Goal: Transaction & Acquisition: Purchase product/service

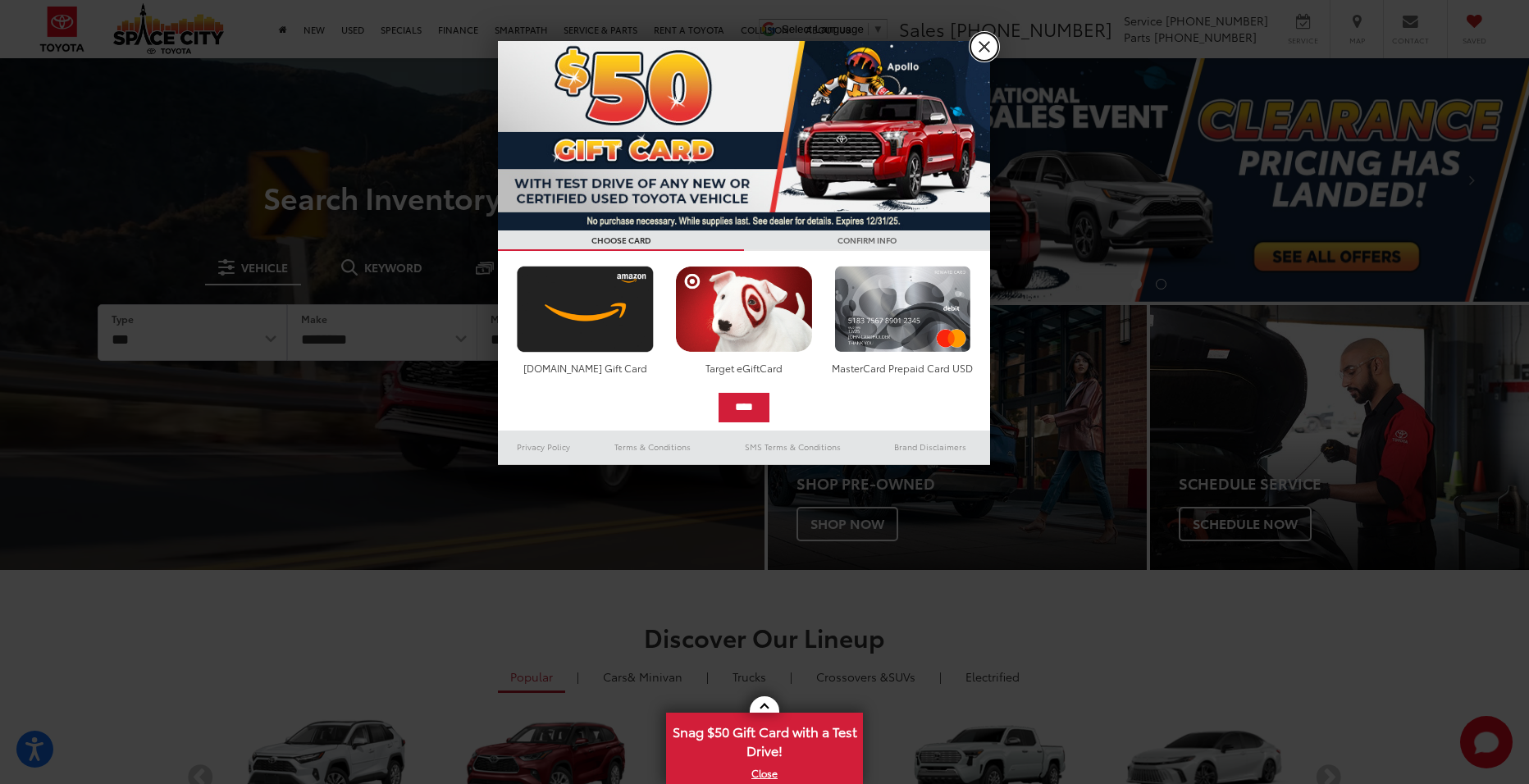
click at [984, 44] on link "X" at bounding box center [985, 47] width 28 height 28
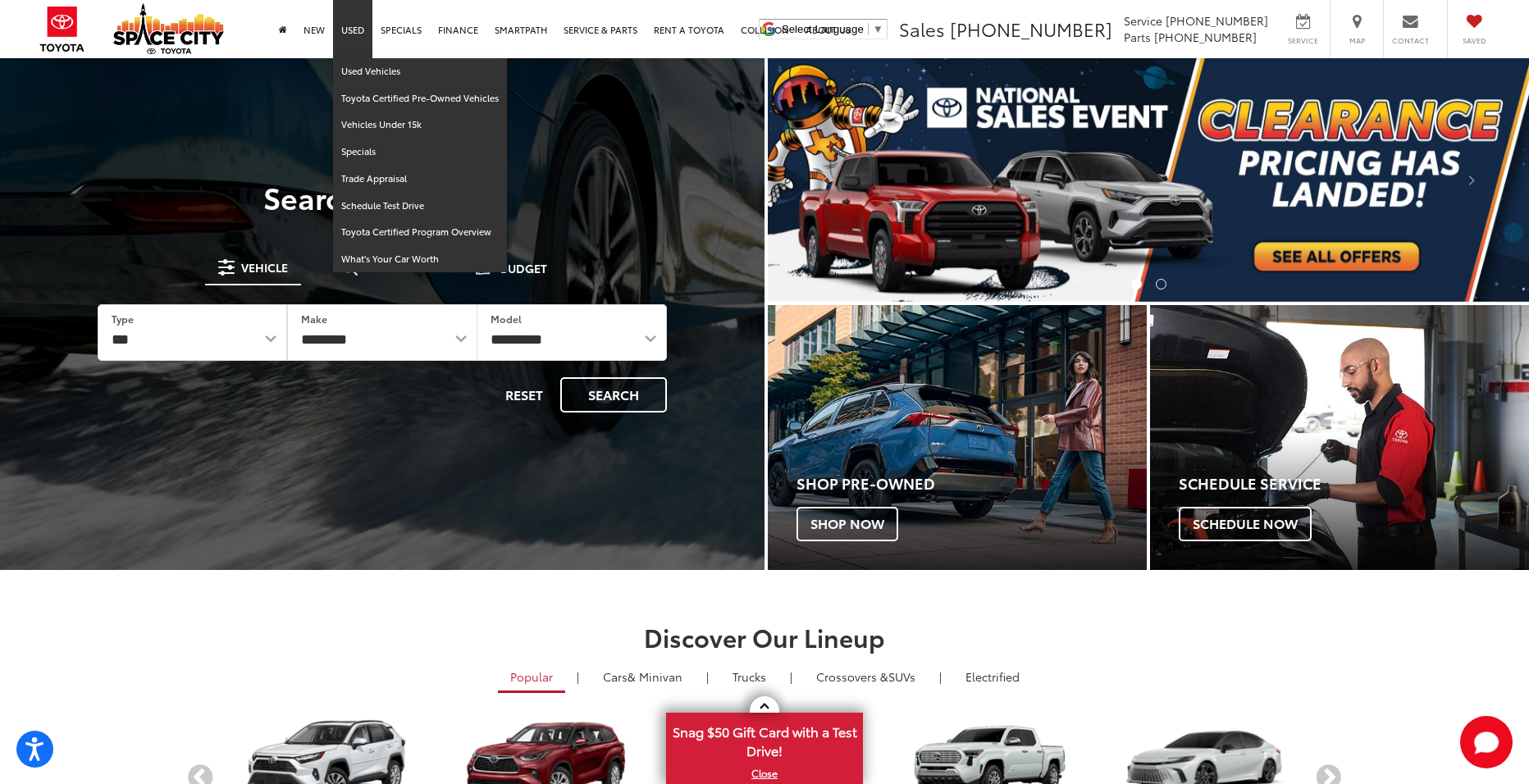
click at [343, 31] on link "Used" at bounding box center [353, 29] width 40 height 59
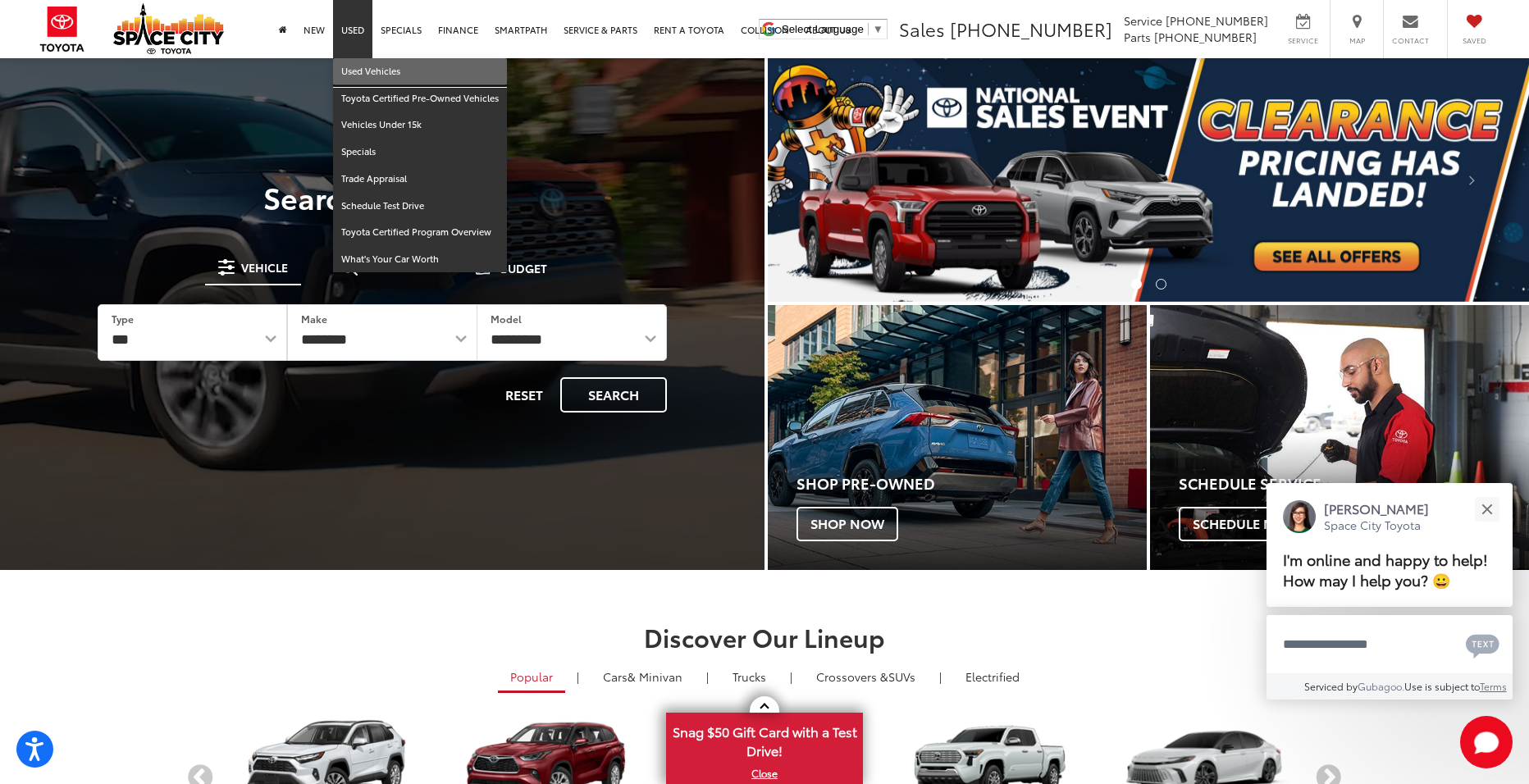
click at [354, 71] on link "Used Vehicles" at bounding box center [419, 72] width 174 height 27
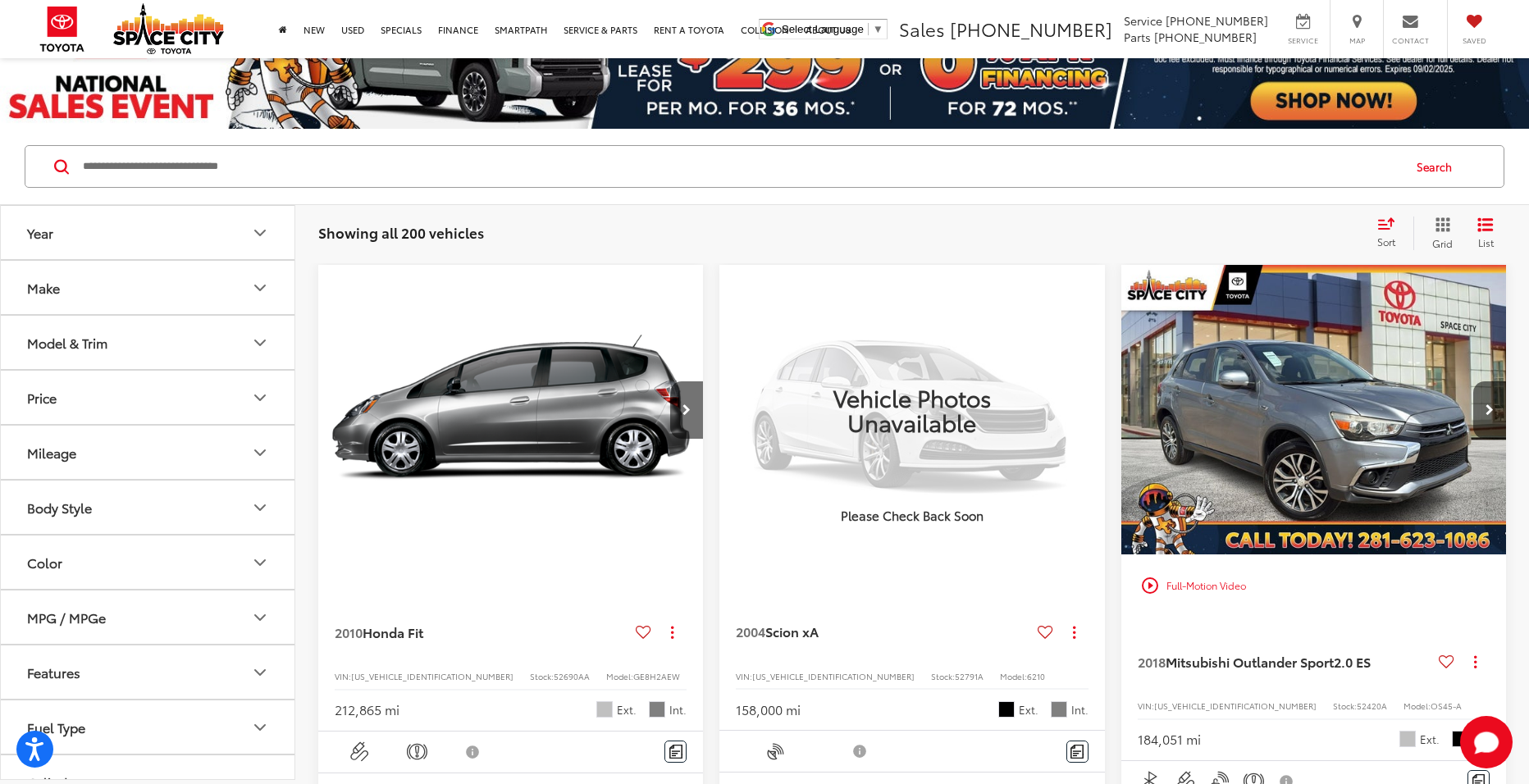
click at [185, 411] on button "Price" at bounding box center [149, 397] width 296 height 54
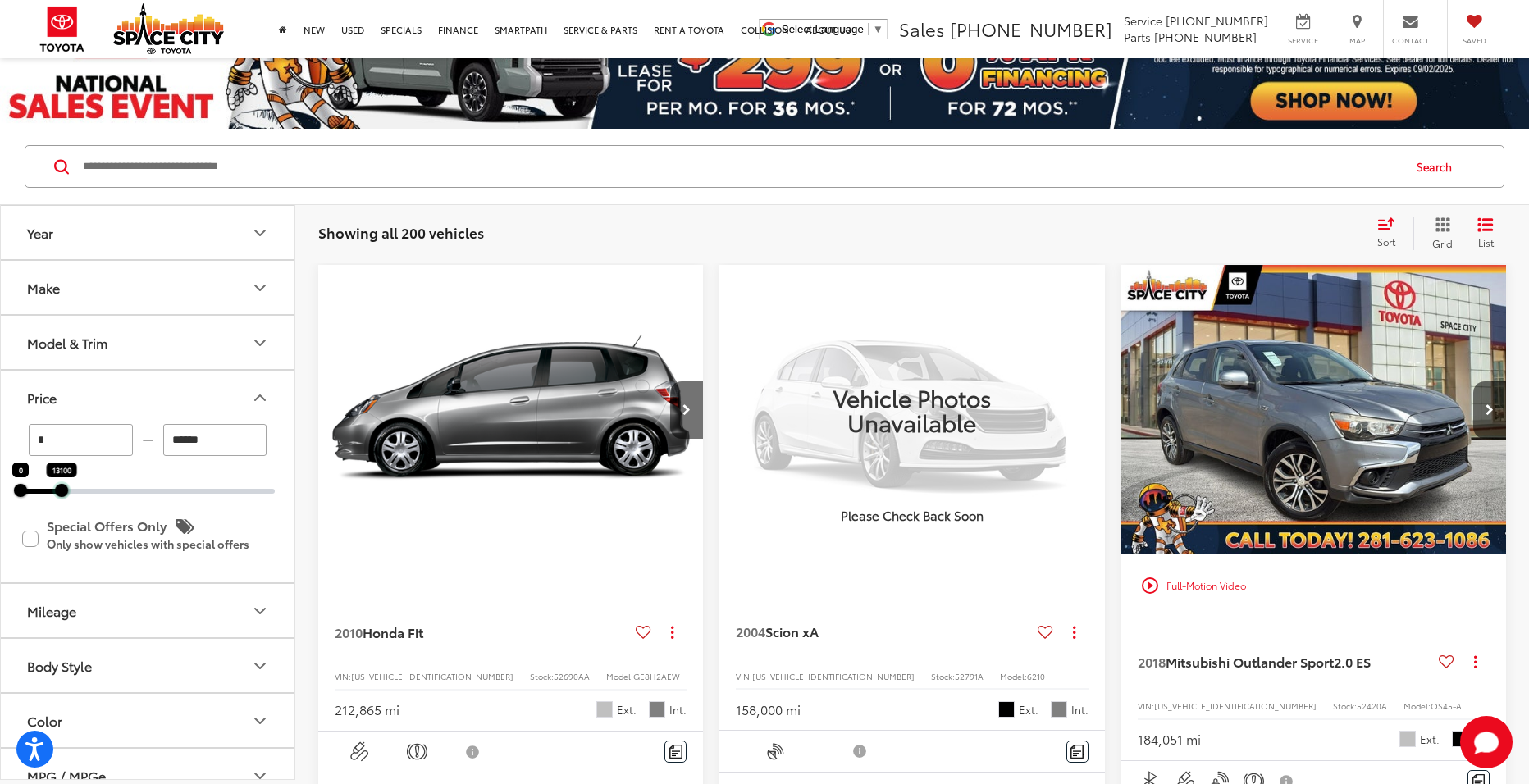
drag, startPoint x: 276, startPoint y: 485, endPoint x: 71, endPoint y: 490, distance: 205.1
click at [62, 495] on div at bounding box center [62, 490] width 13 height 13
type input "******"
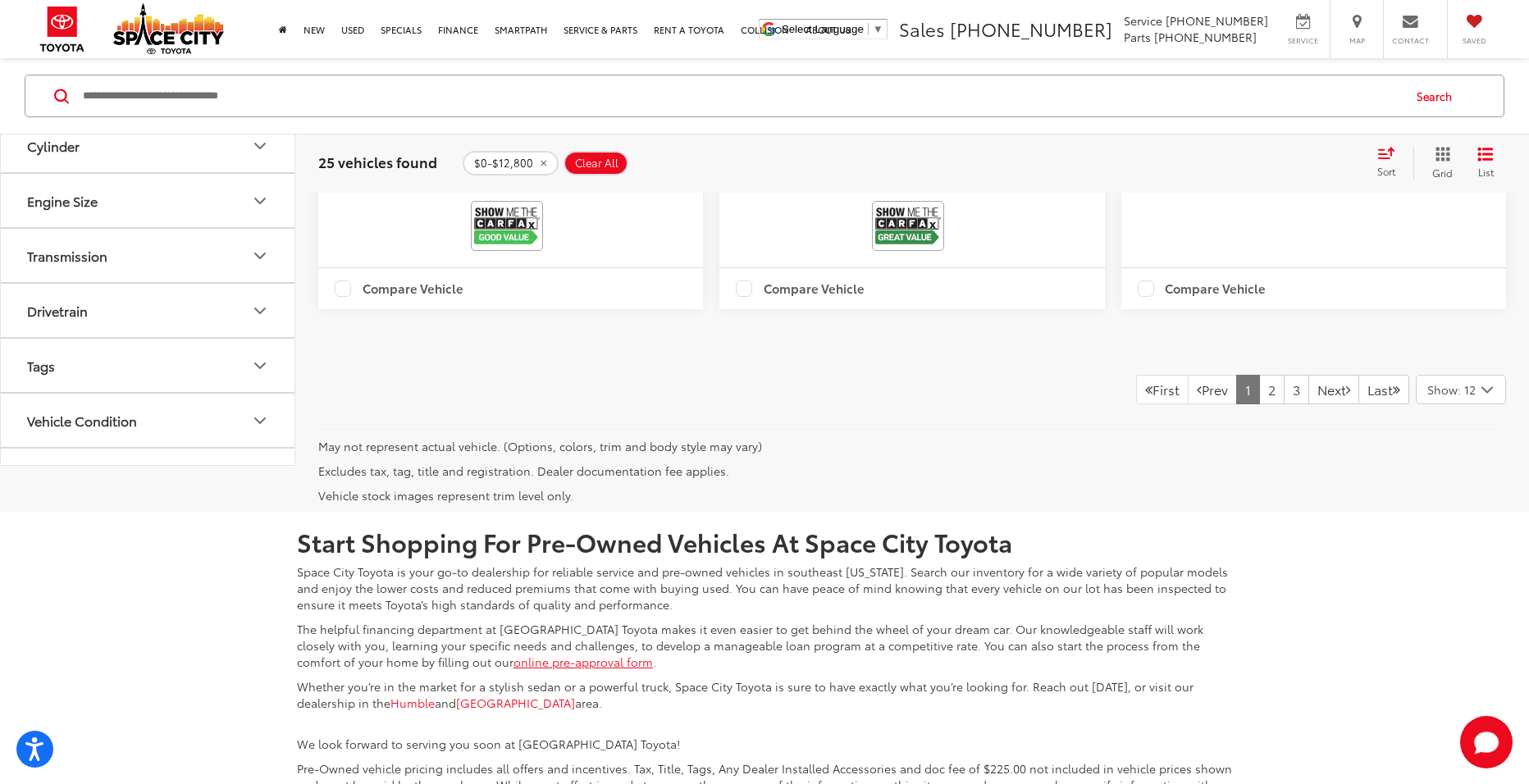
scroll to position [3855, 0]
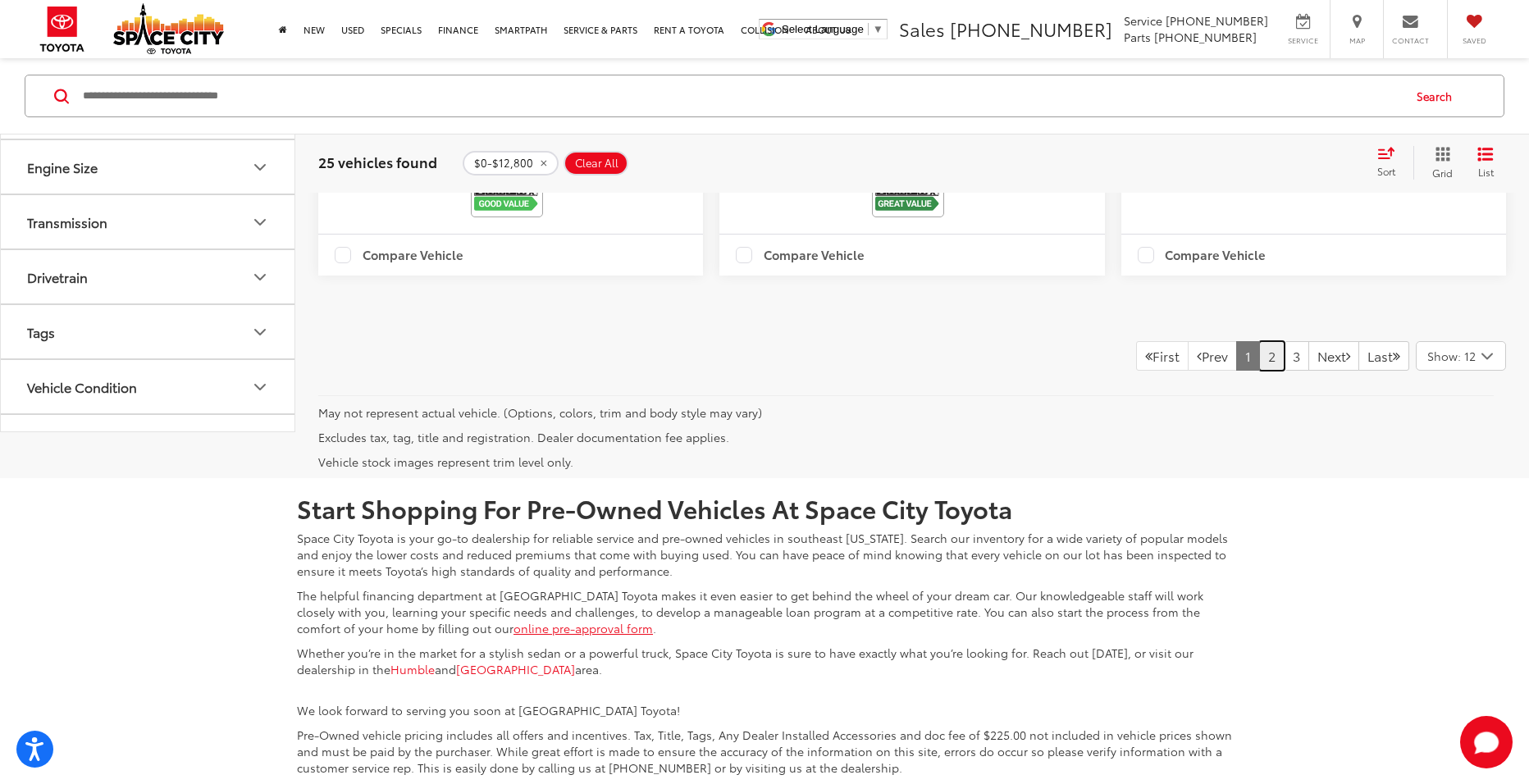
click at [1260, 371] on link "2" at bounding box center [1272, 356] width 26 height 30
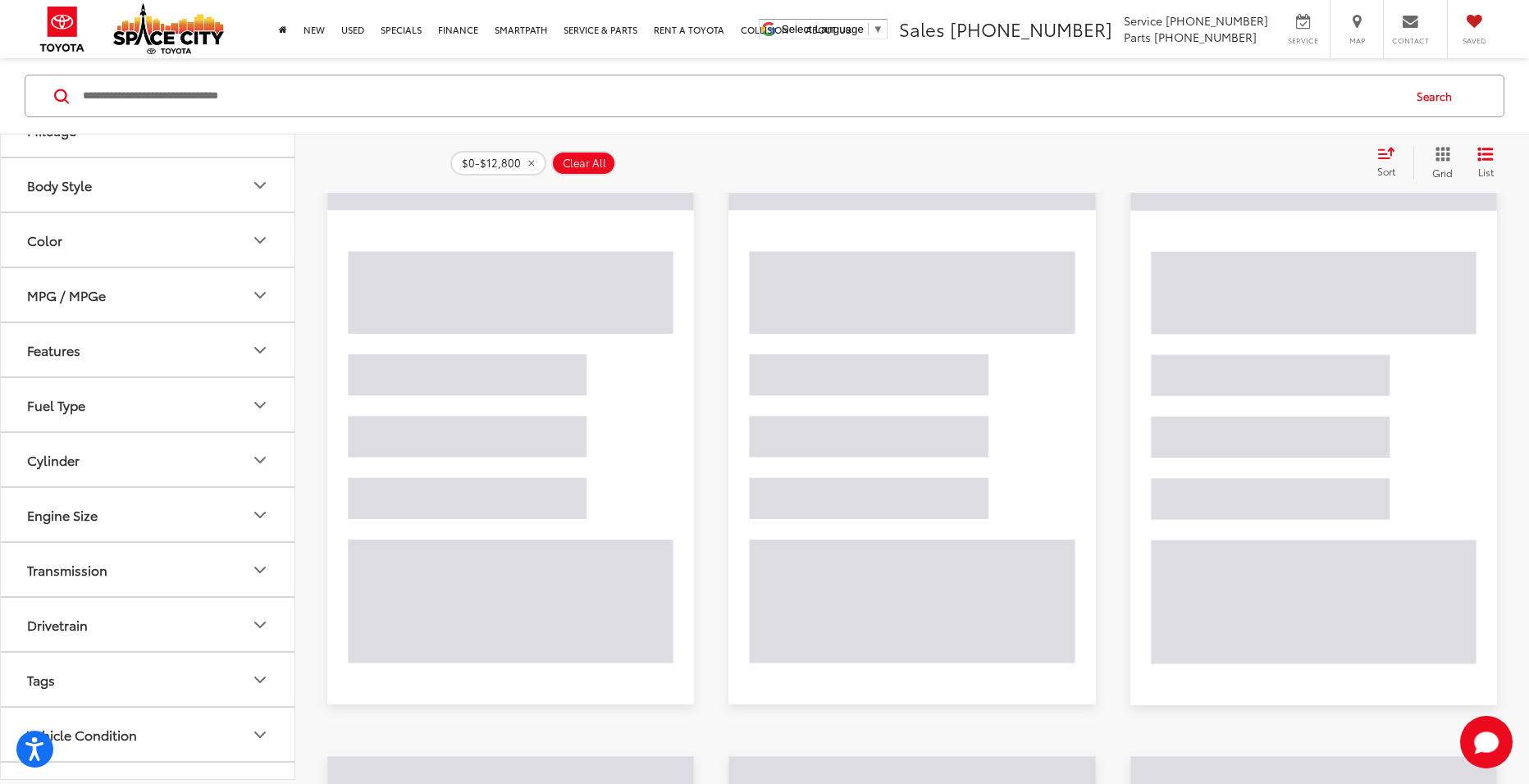
scroll to position [153, 0]
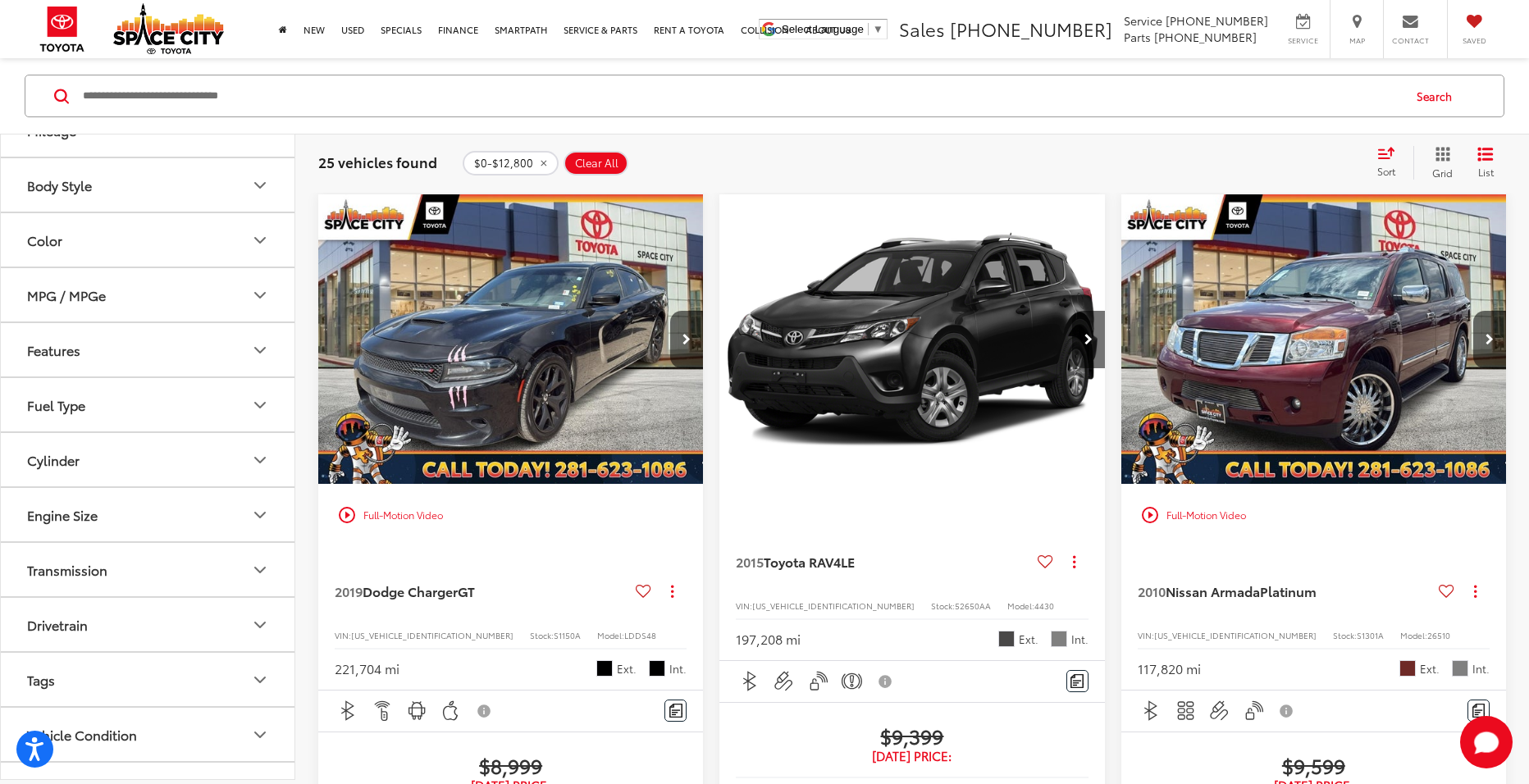
click at [1481, 157] on icon "List View" at bounding box center [1486, 154] width 17 height 15
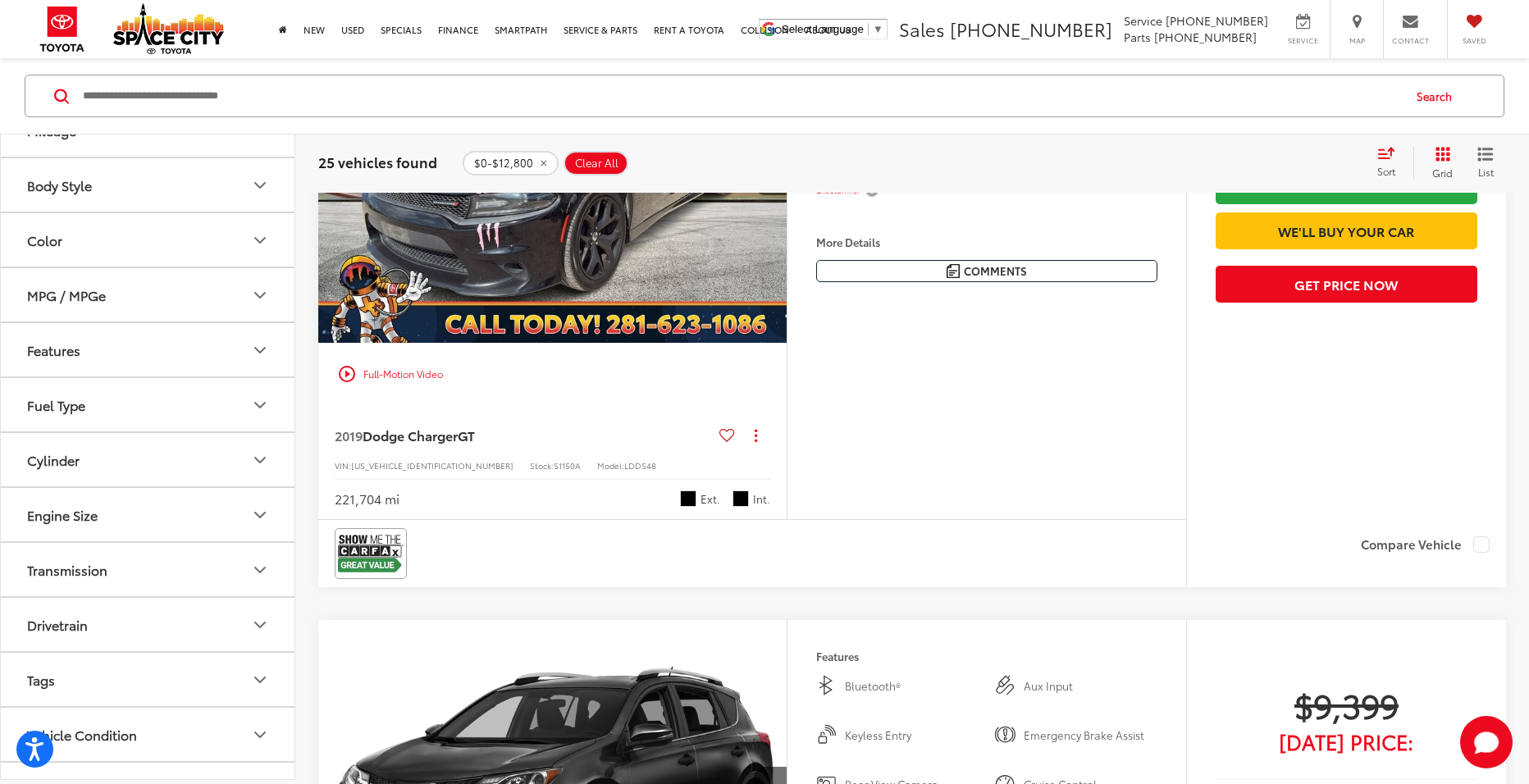
scroll to position [317, 0]
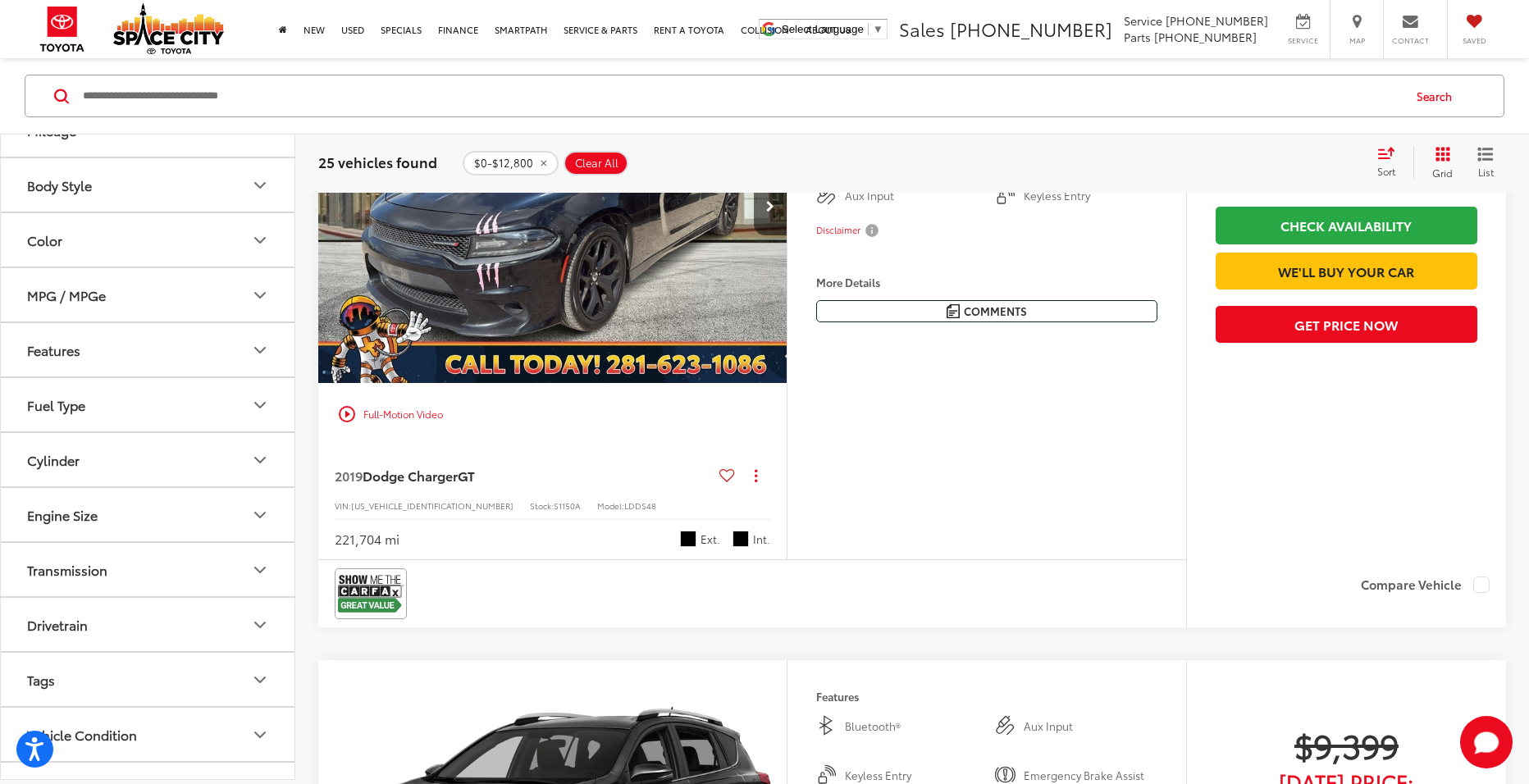
drag, startPoint x: 459, startPoint y: 485, endPoint x: 455, endPoint y: 476, distance: 9.8
click at [459, 484] on div "2019 Dodge Charger GT Copy Link Share Print View Details VIN: 2C3CDXHG3KH608710…" at bounding box center [552, 503] width 468 height 115
click at [453, 473] on span "Dodge Charger" at bounding box center [409, 475] width 95 height 19
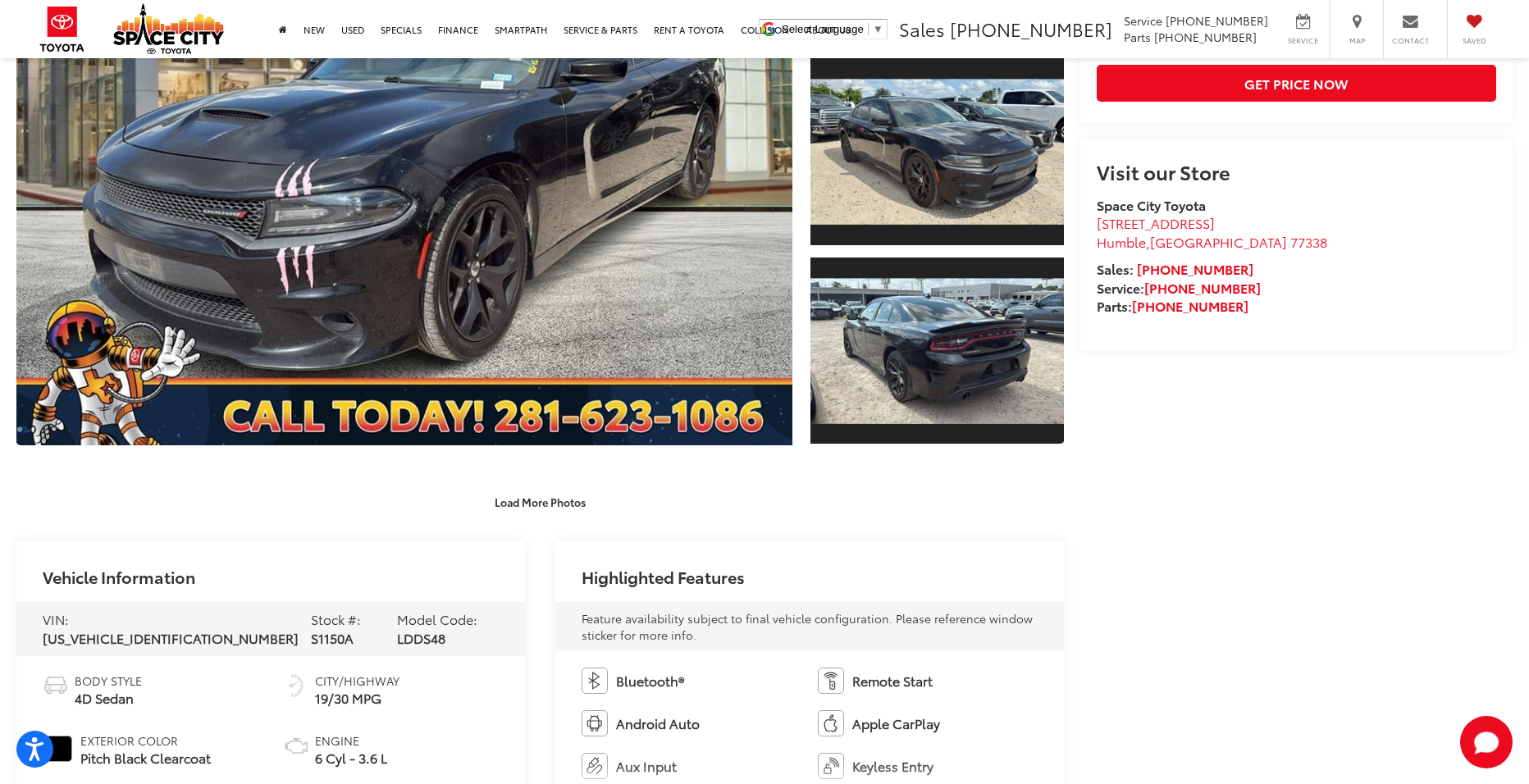
scroll to position [328, 0]
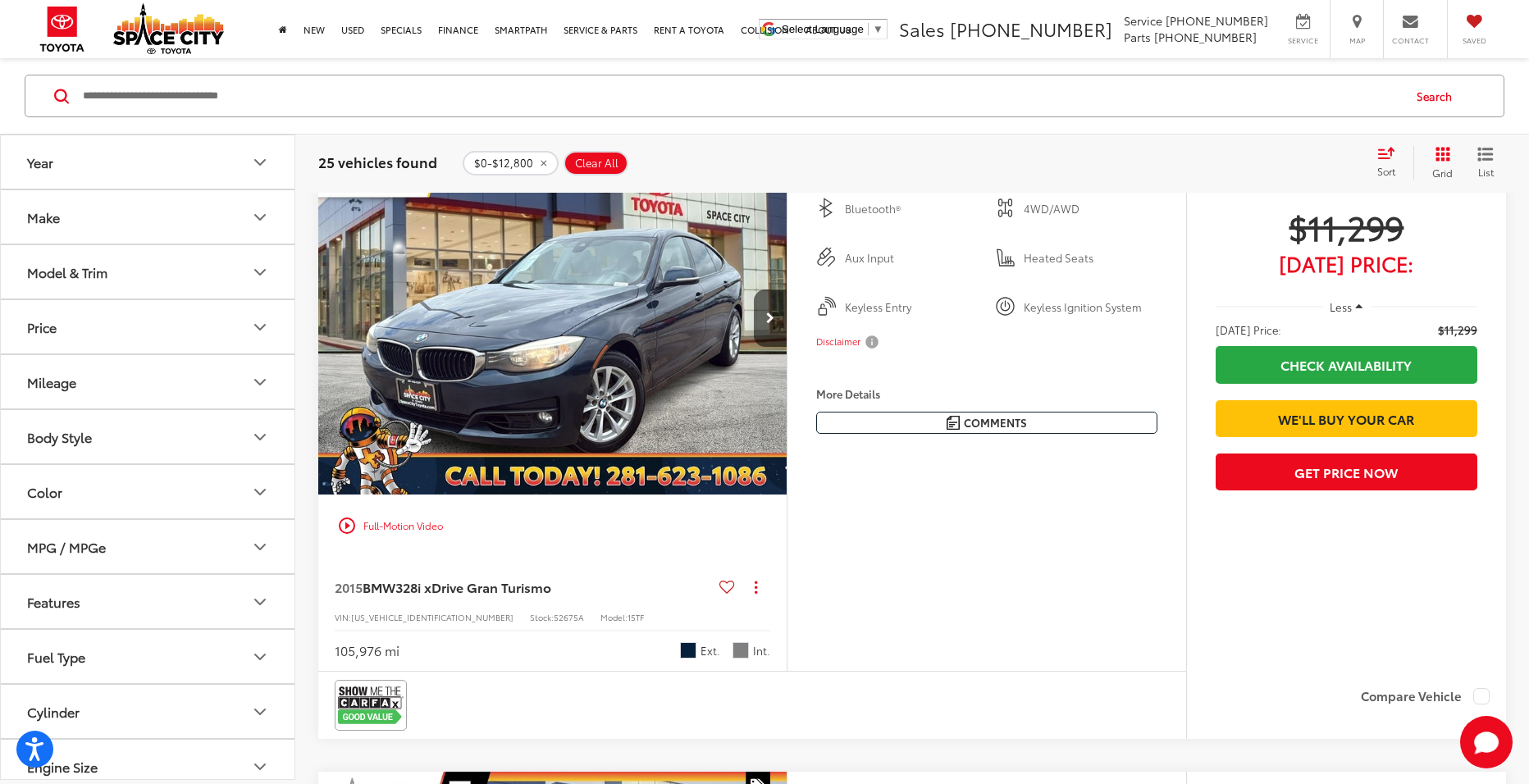
scroll to position [4499, 0]
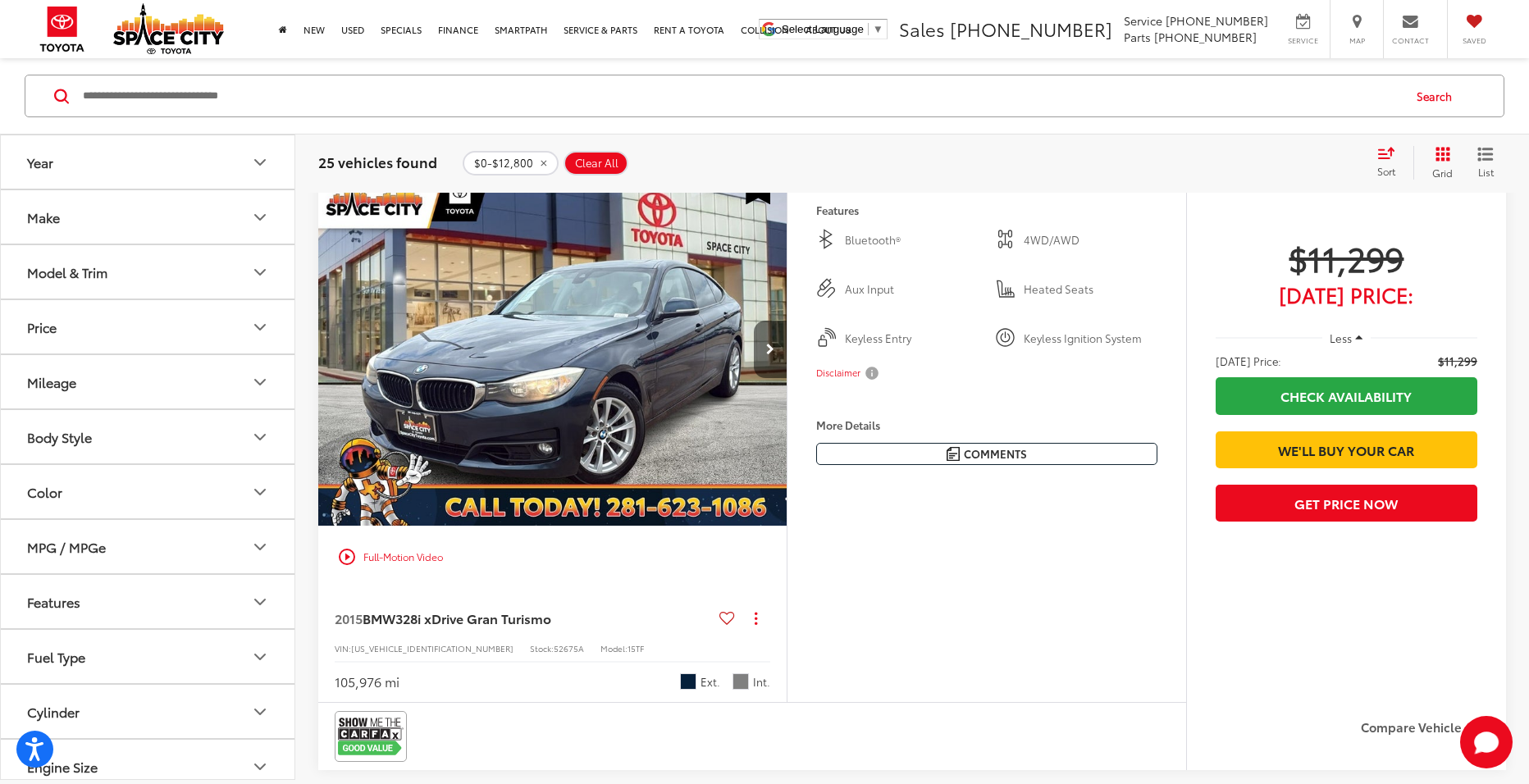
click at [779, 378] on button "Next image" at bounding box center [770, 350] width 33 height 58
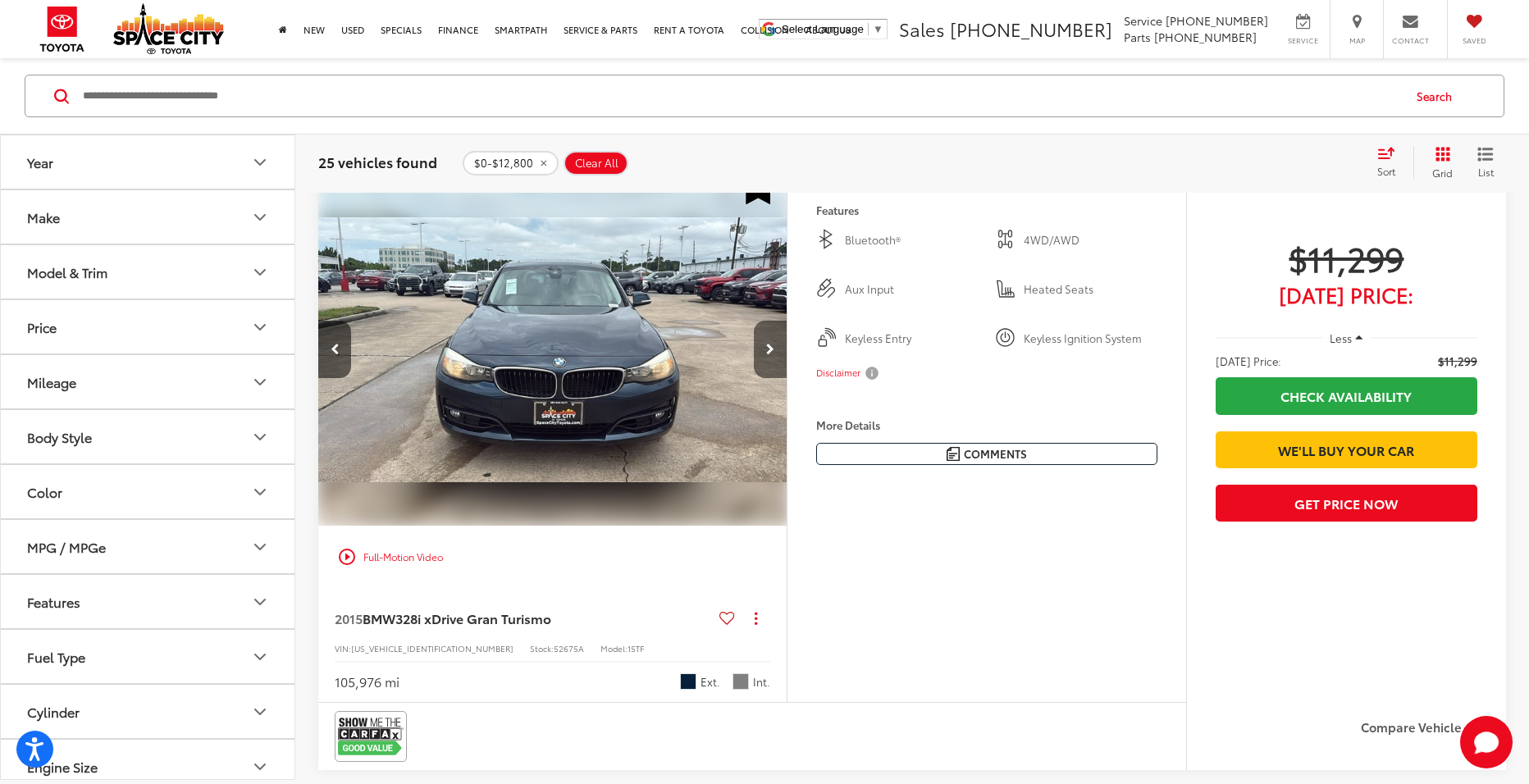
click at [764, 371] on button "Next image" at bounding box center [770, 350] width 33 height 58
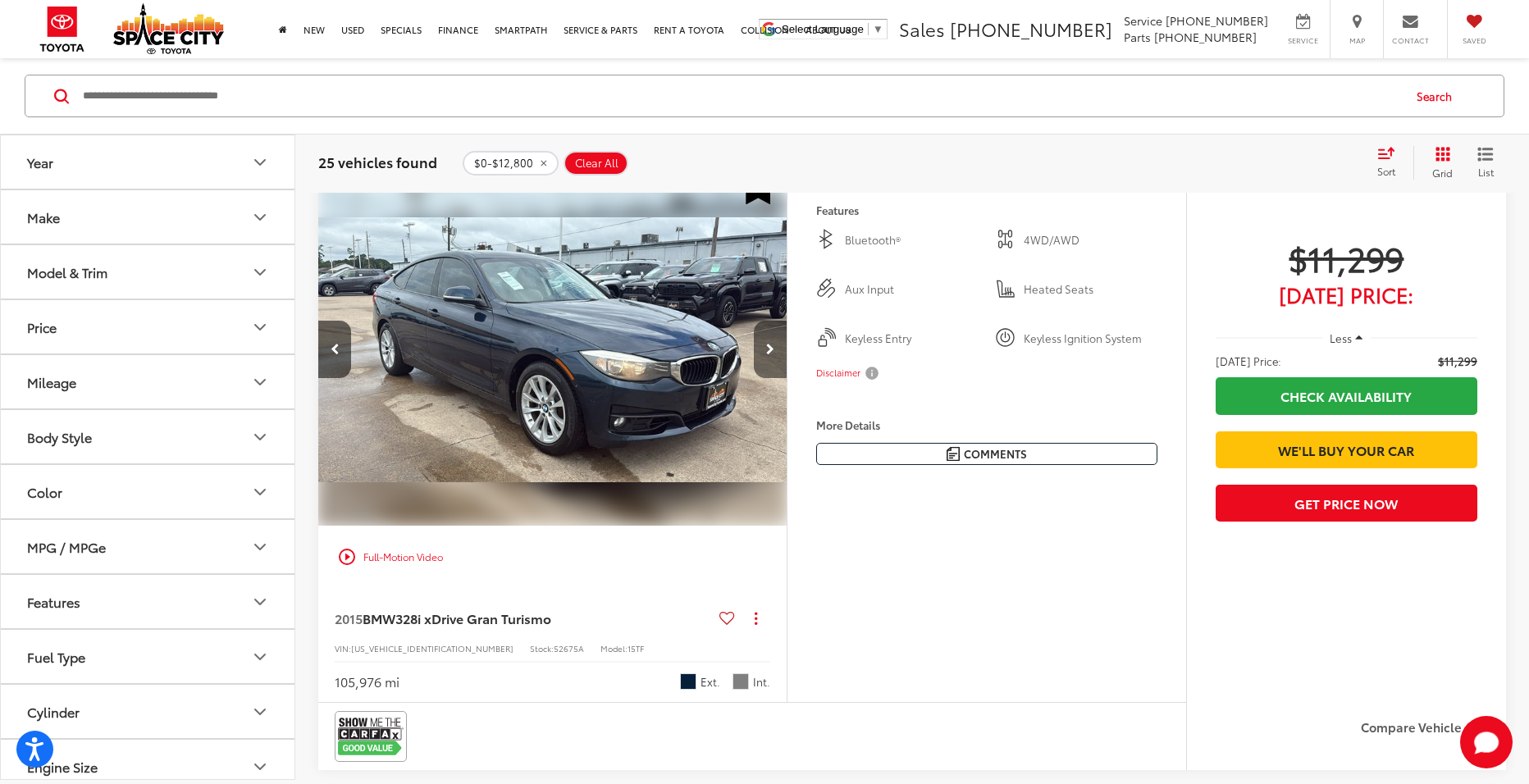
click at [764, 371] on button "Next image" at bounding box center [770, 350] width 33 height 58
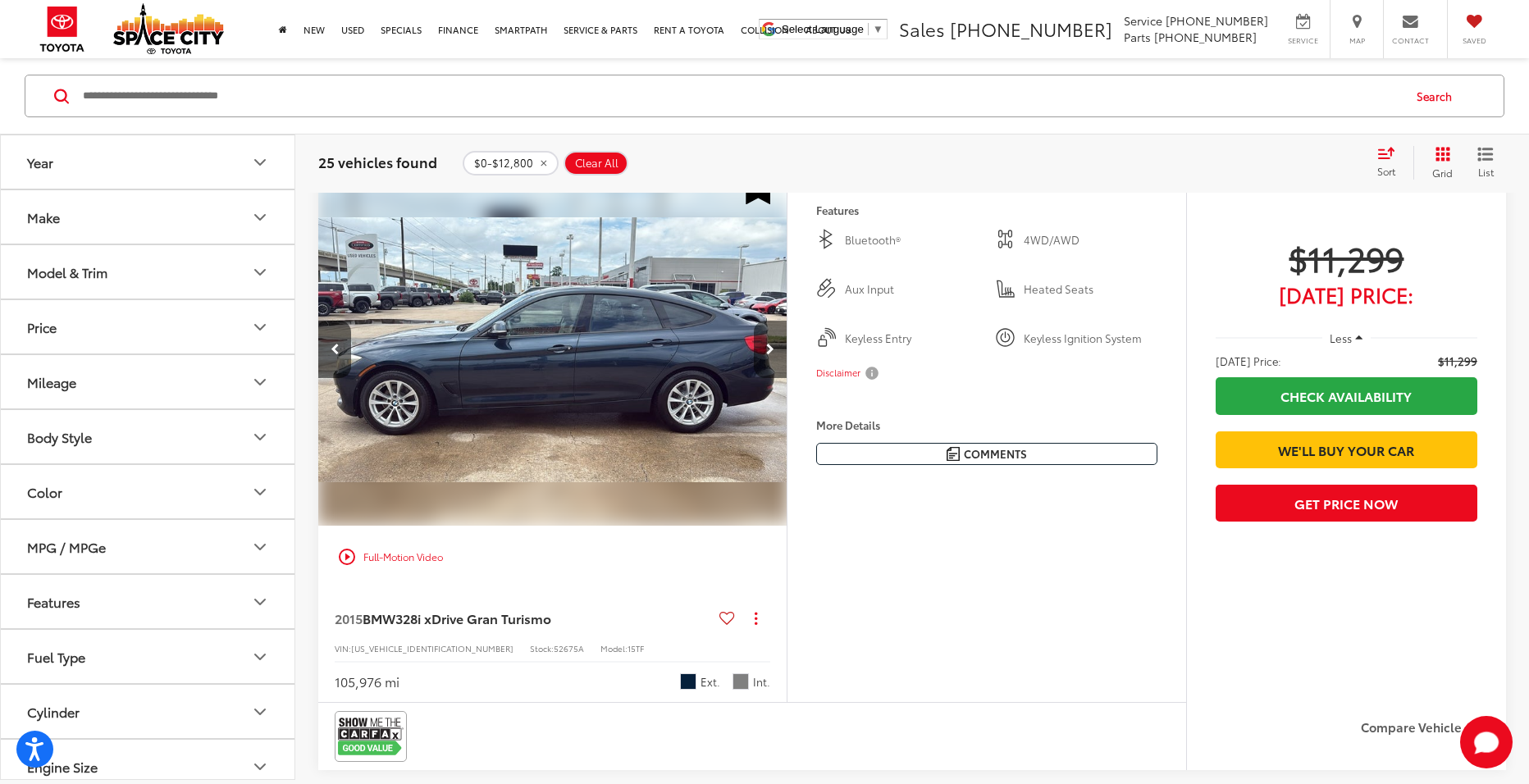
click at [764, 371] on button "Next image" at bounding box center [770, 350] width 33 height 58
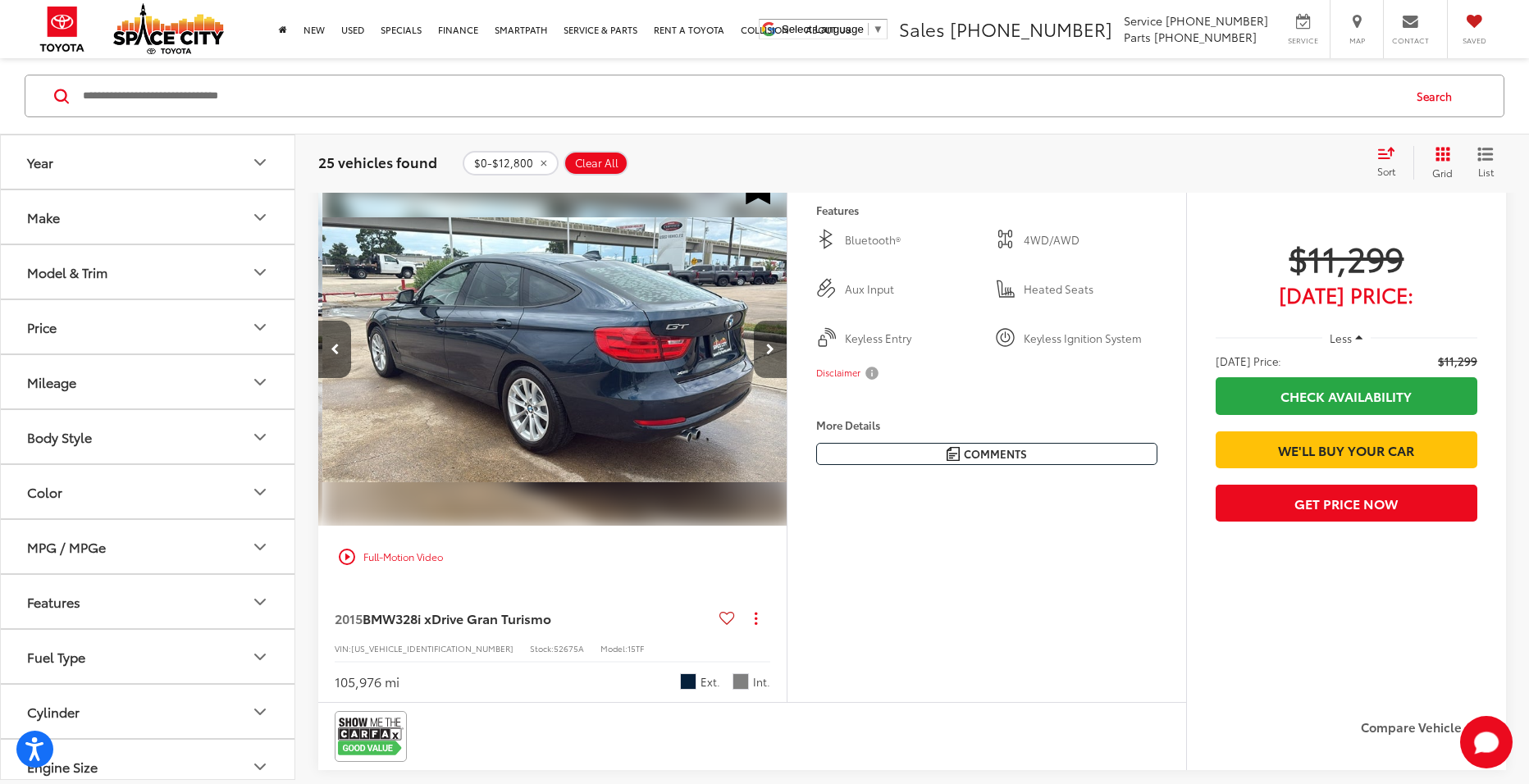
scroll to position [0, 1885]
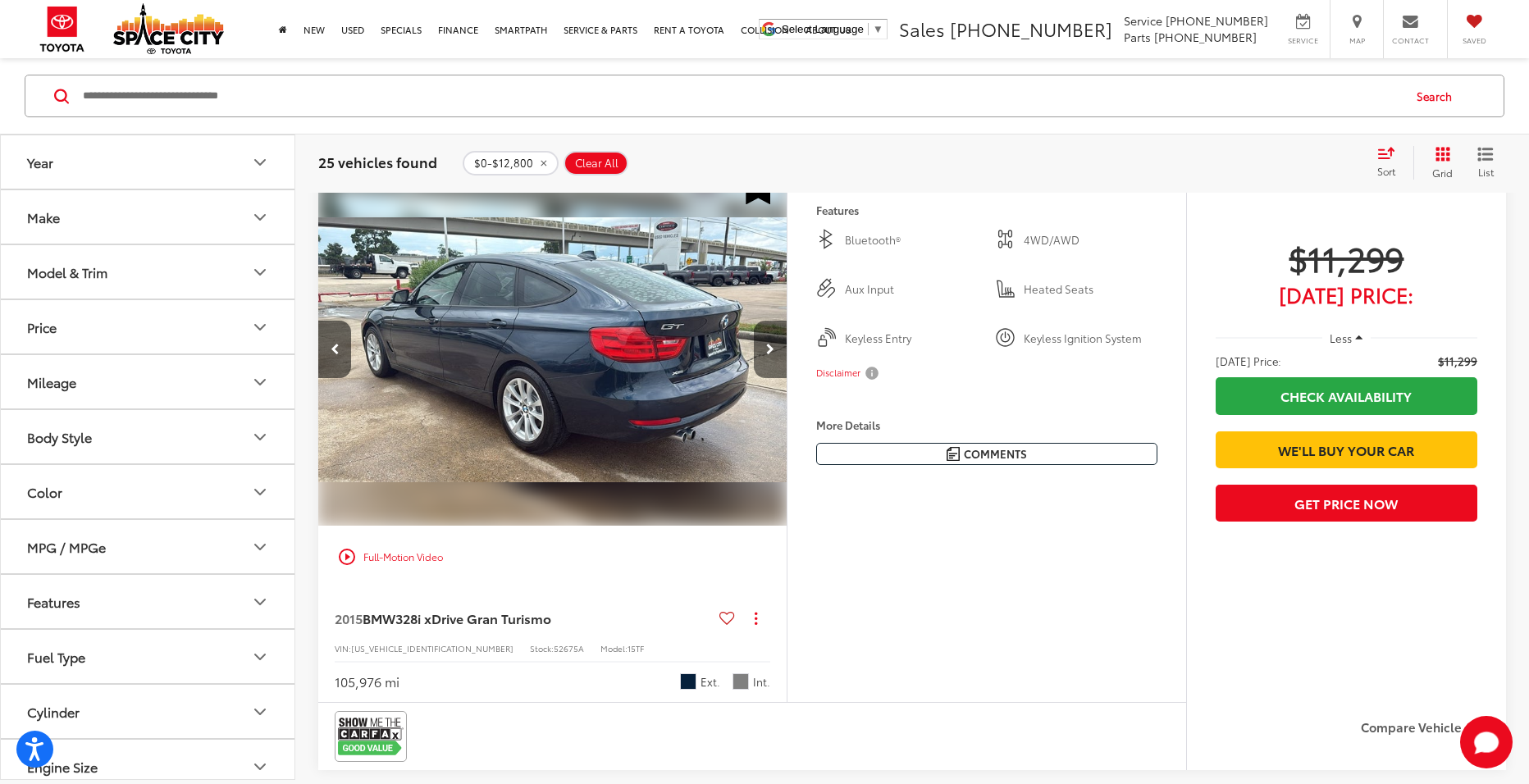
click at [764, 371] on button "Next image" at bounding box center [770, 350] width 33 height 58
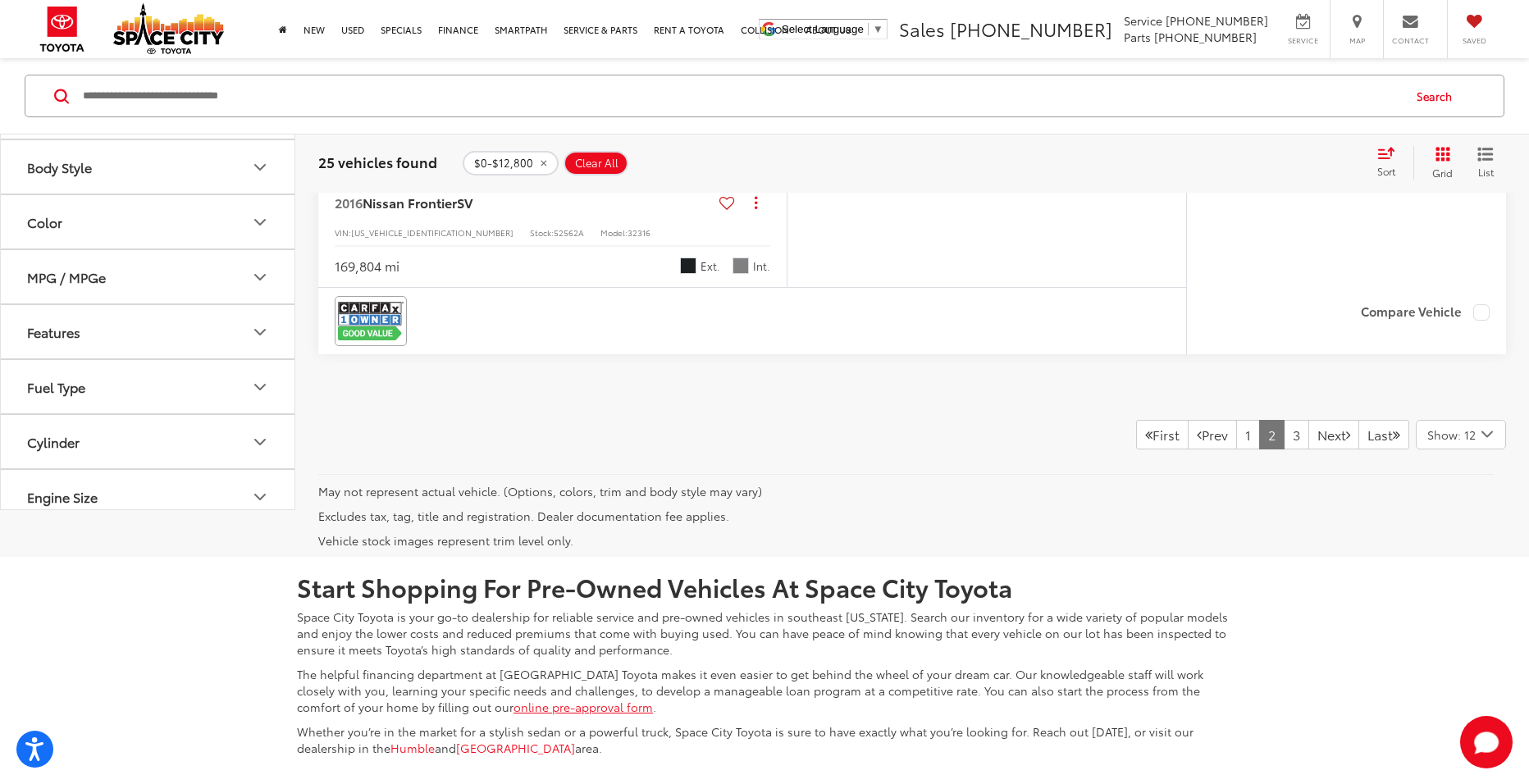
scroll to position [7452, 0]
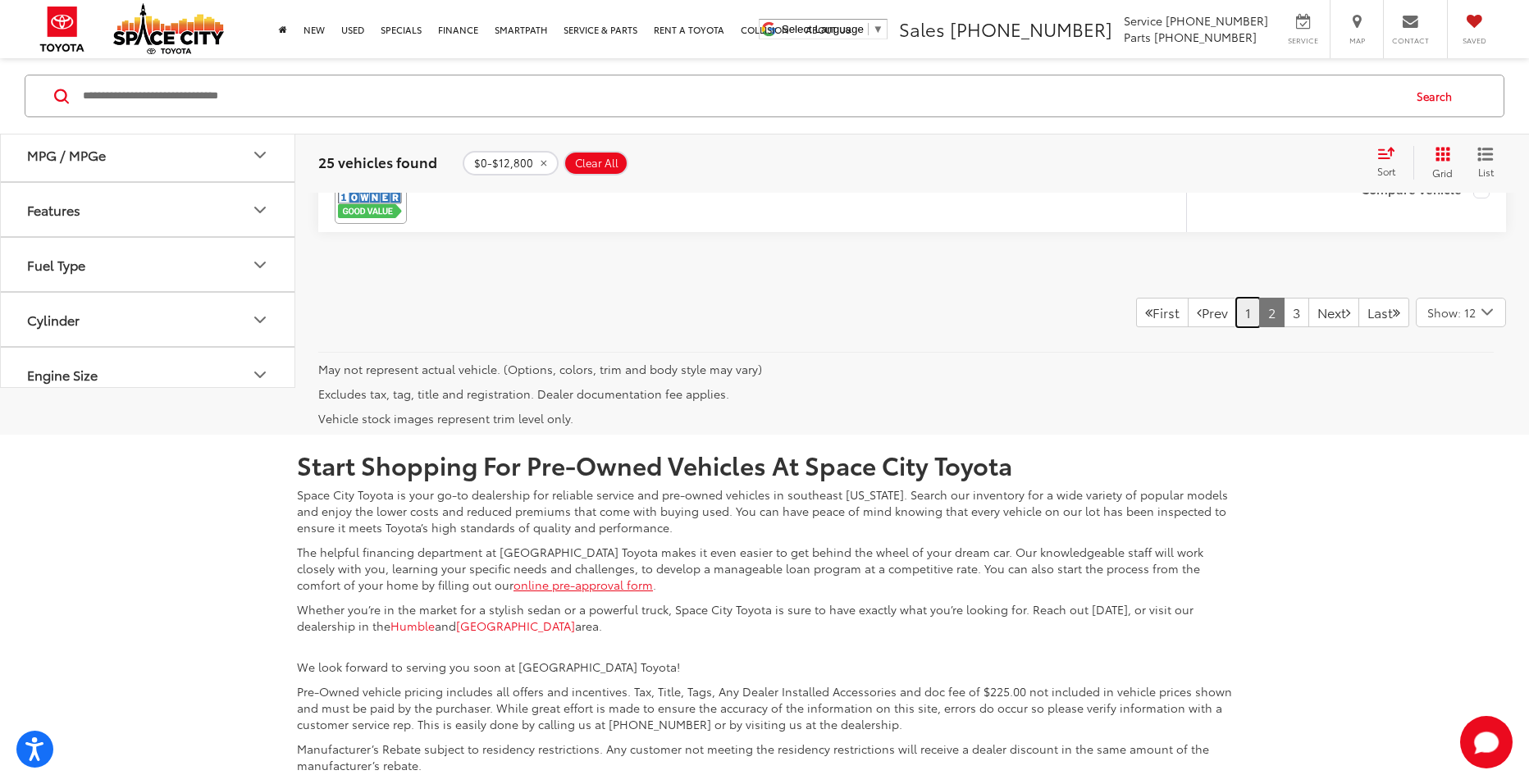
click at [1237, 328] on link "1" at bounding box center [1248, 313] width 24 height 30
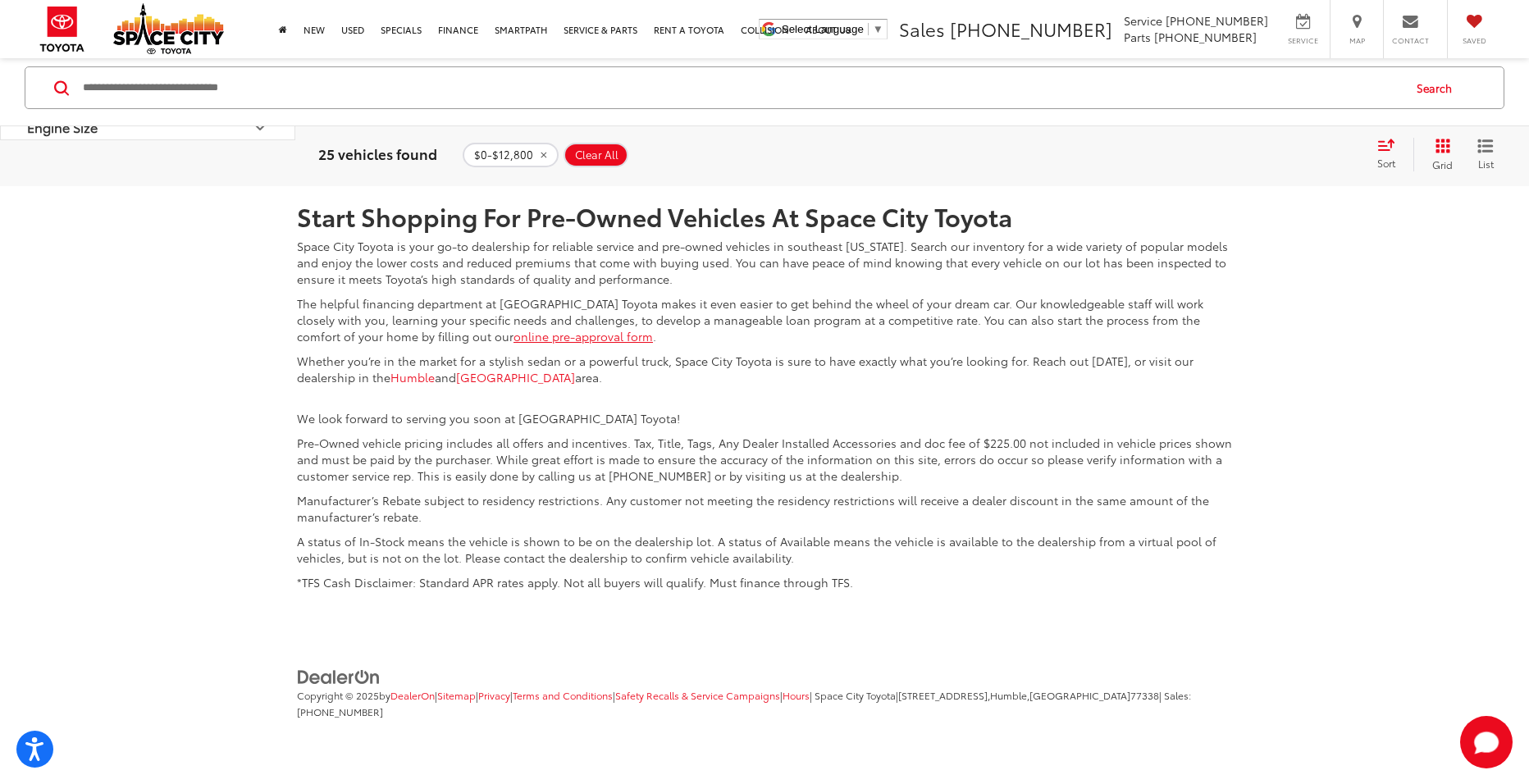
click at [1284, 78] on link "3" at bounding box center [1296, 64] width 26 height 30
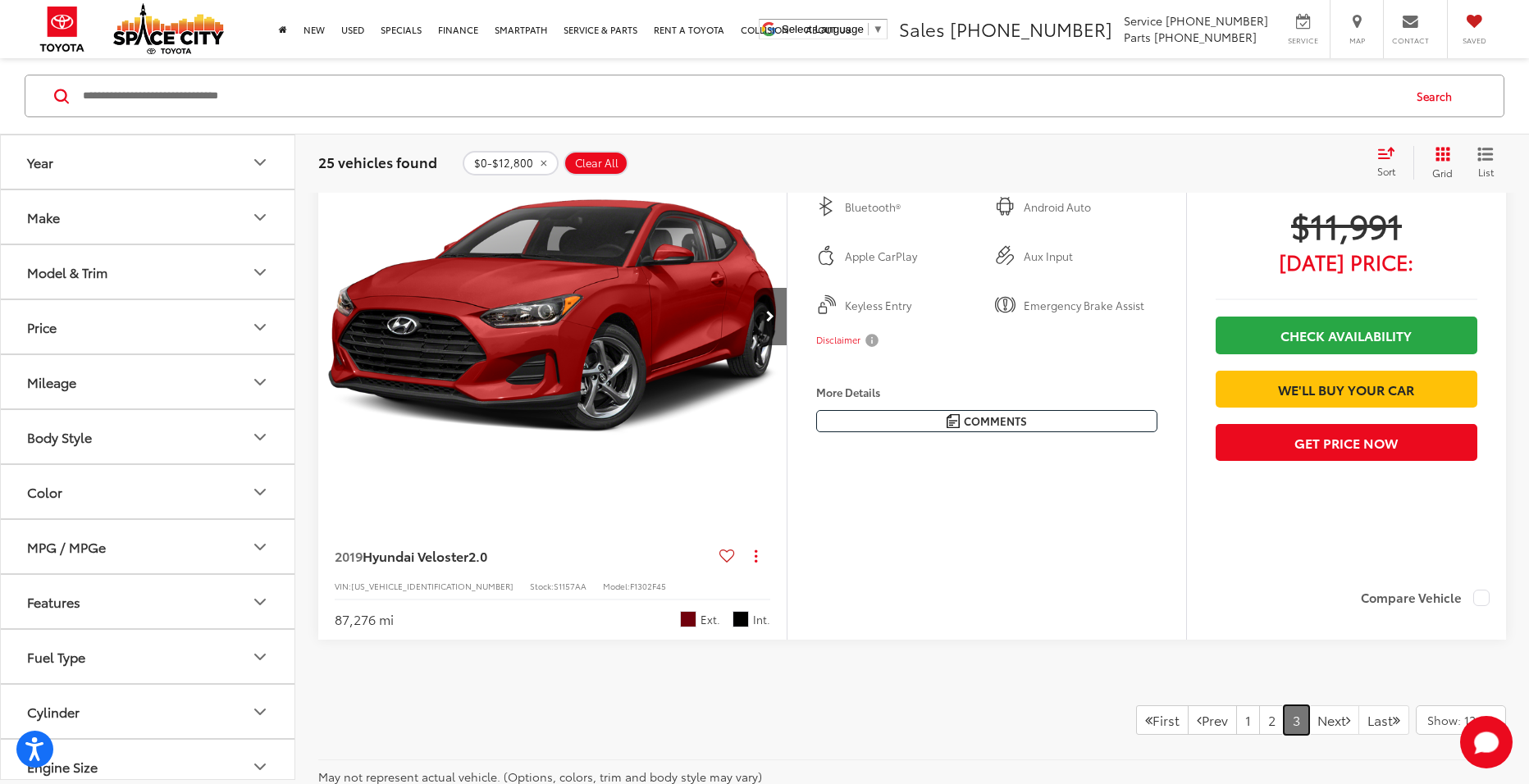
scroll to position [207, 0]
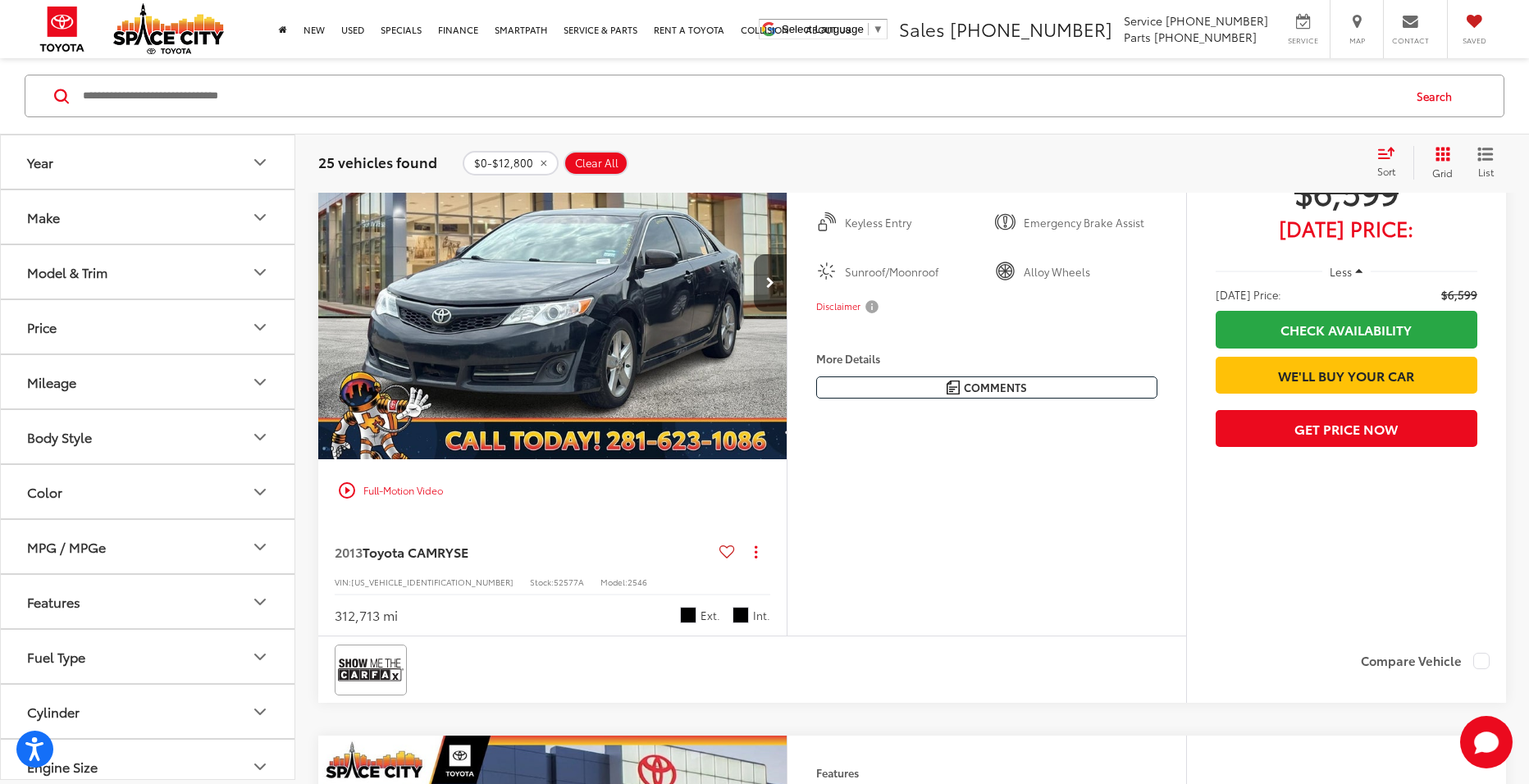
scroll to position [3351, 0]
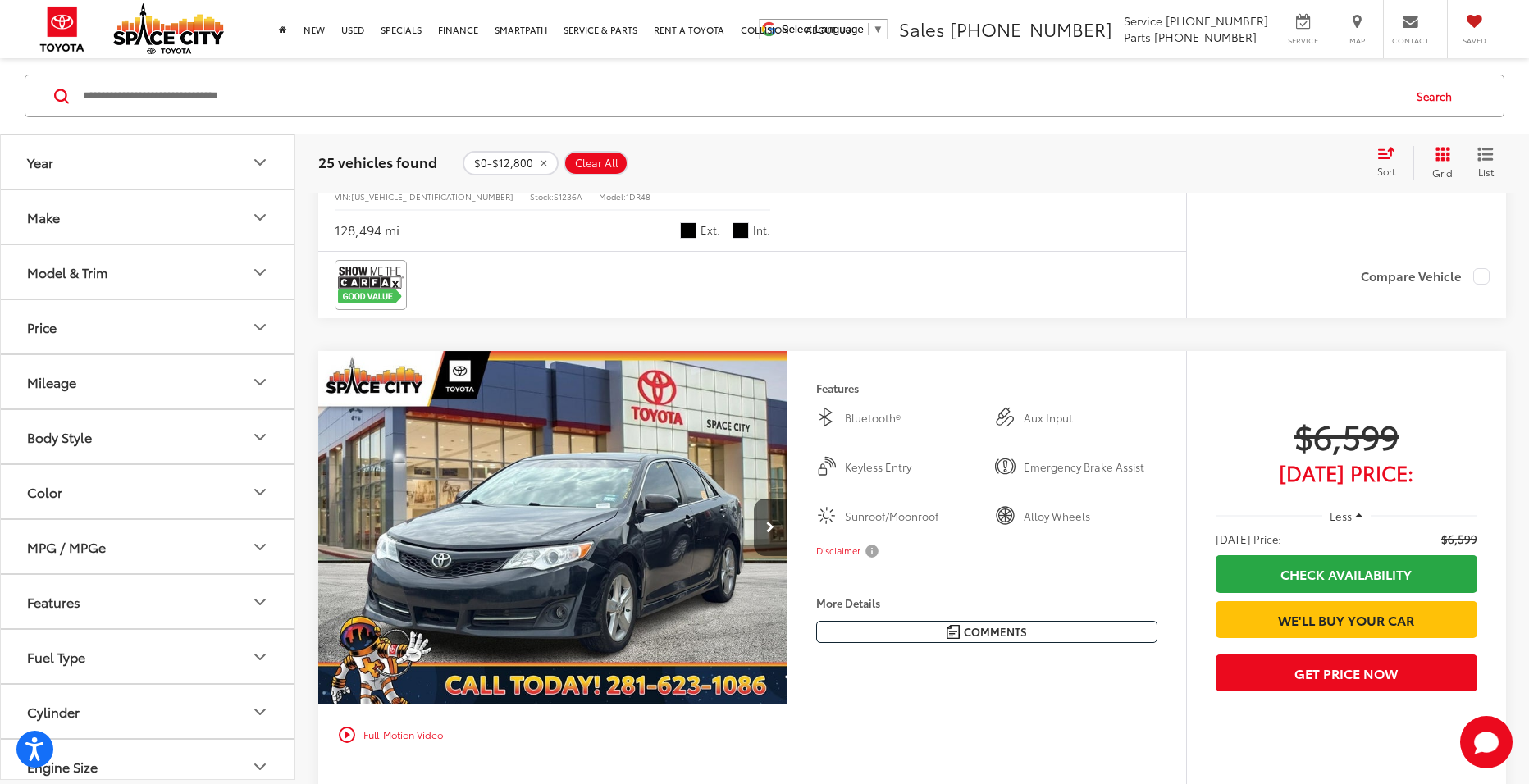
click at [1487, 155] on icon "List View" at bounding box center [1486, 154] width 13 height 12
click at [1442, 162] on button "Grid" at bounding box center [1439, 163] width 52 height 33
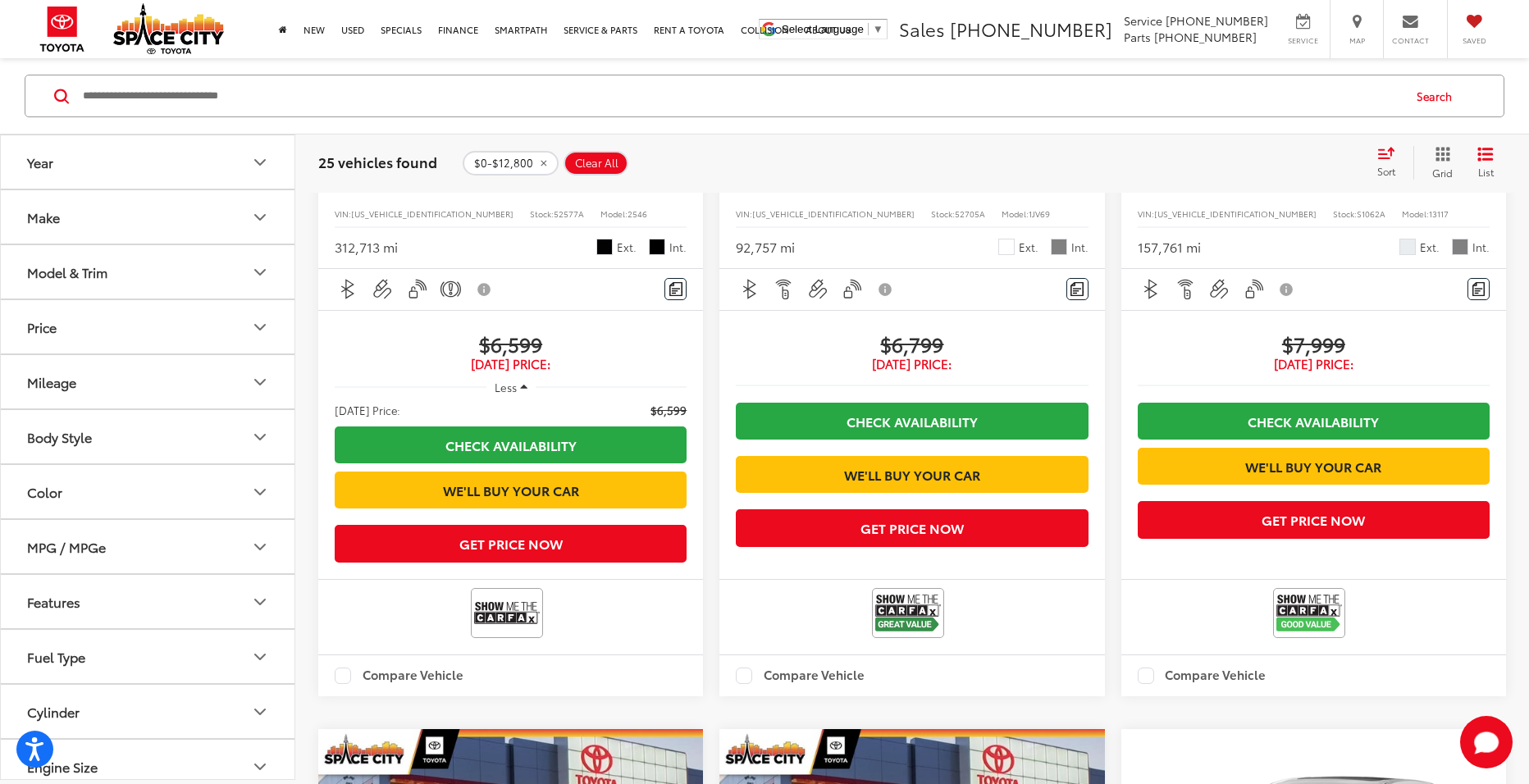
click at [1413, 146] on button "Grid" at bounding box center [1439, 163] width 52 height 33
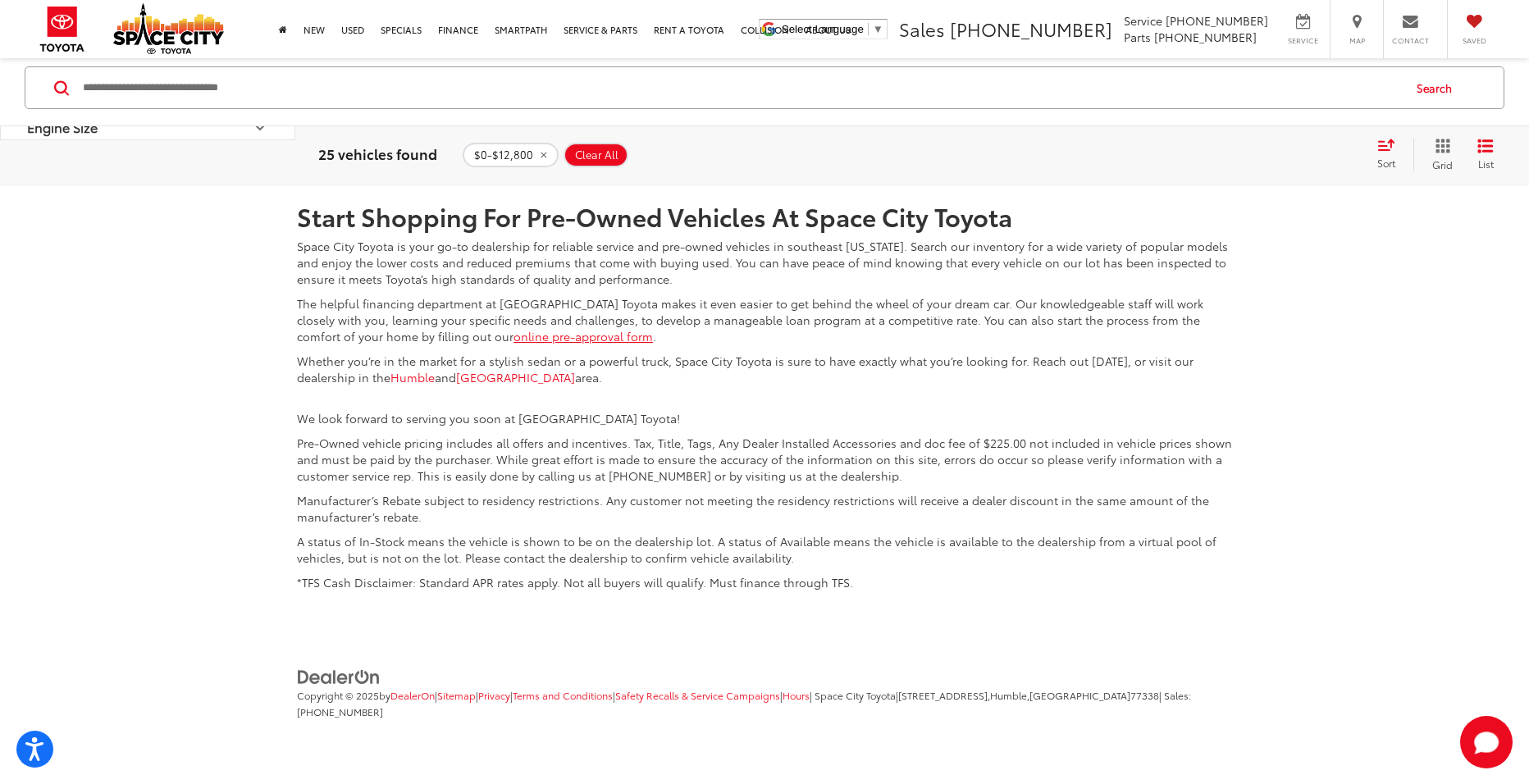
scroll to position [3937, 0]
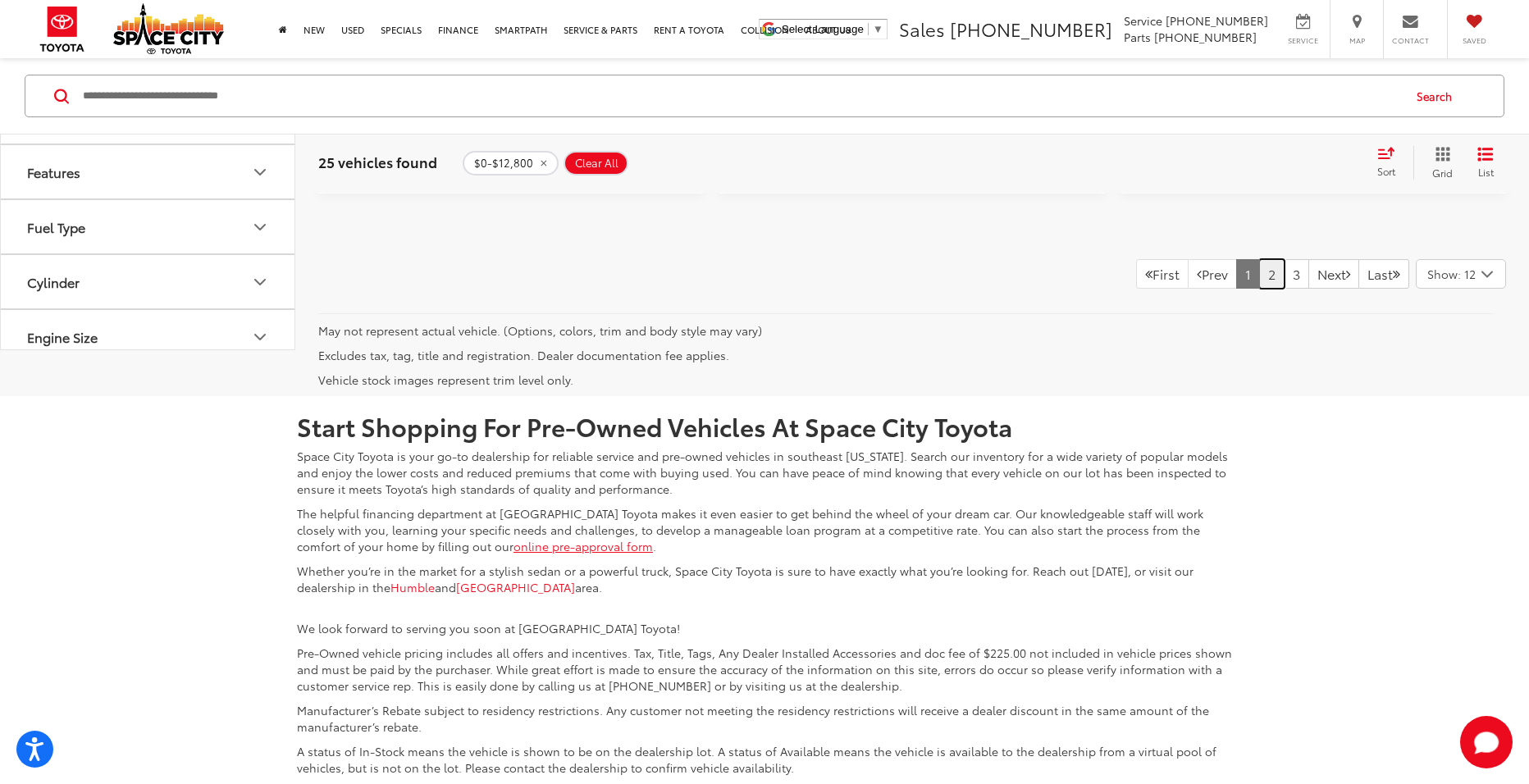
click at [1260, 289] on link "2" at bounding box center [1272, 274] width 26 height 30
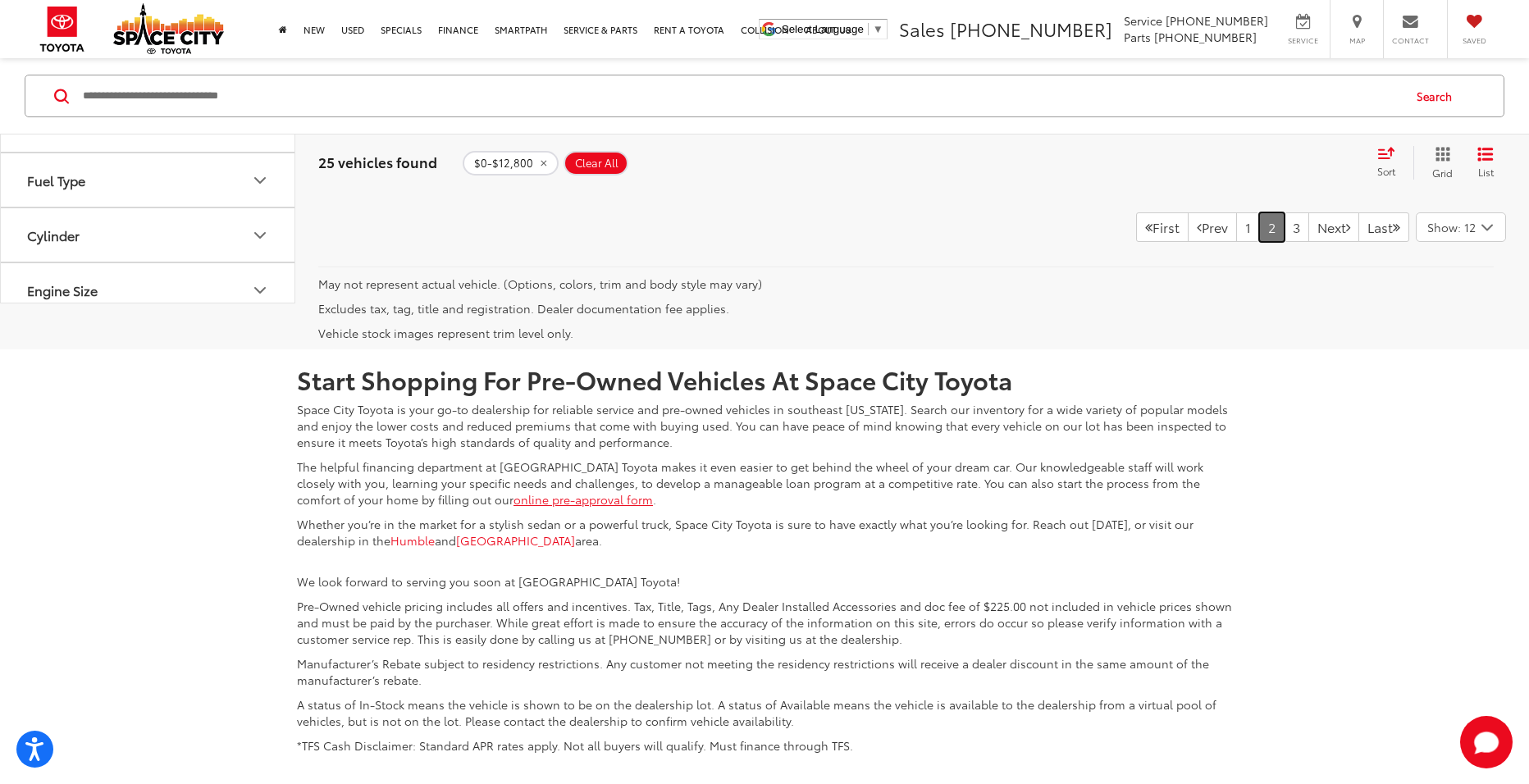
scroll to position [4007, 0]
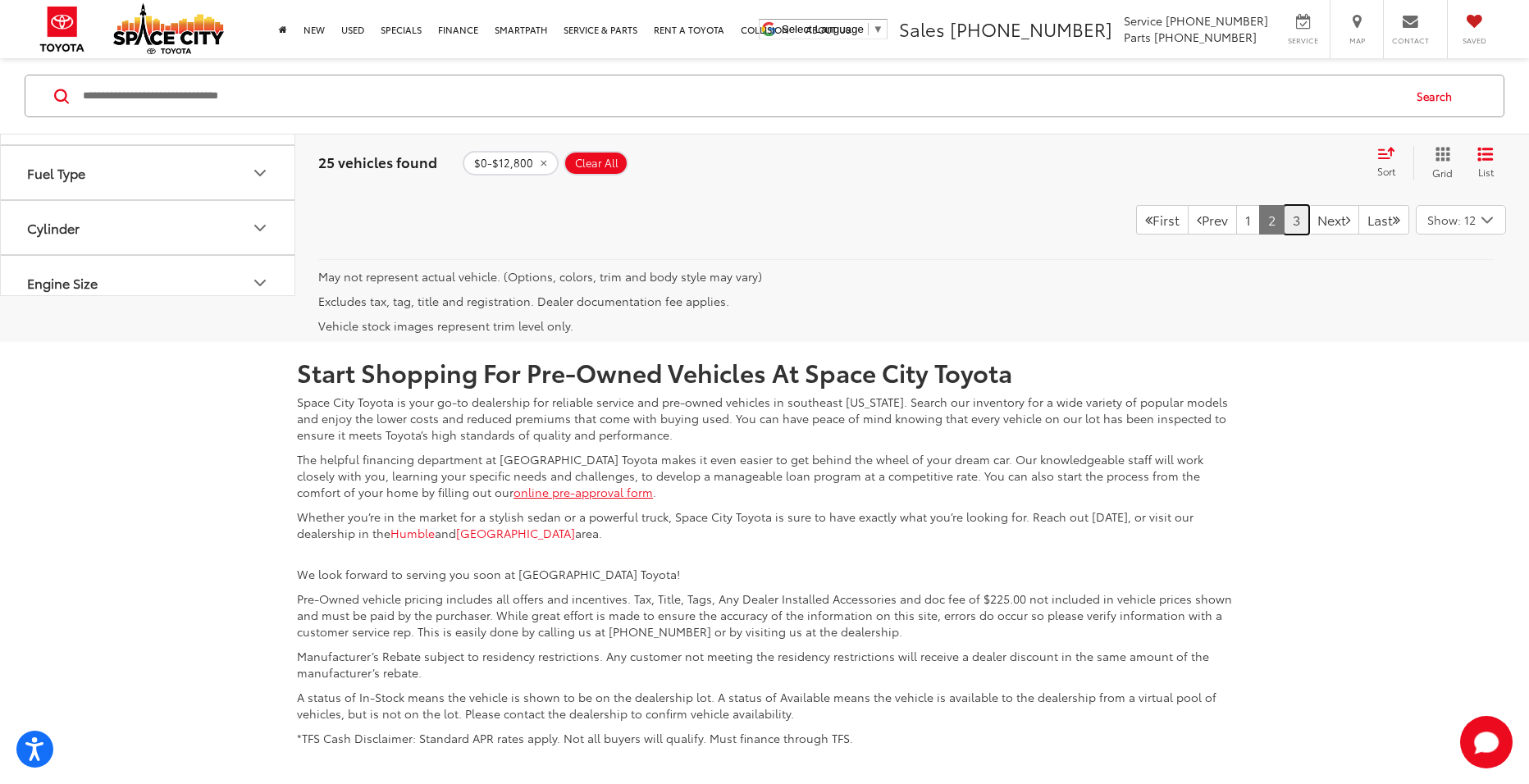
click at [1284, 234] on link "3" at bounding box center [1296, 220] width 26 height 30
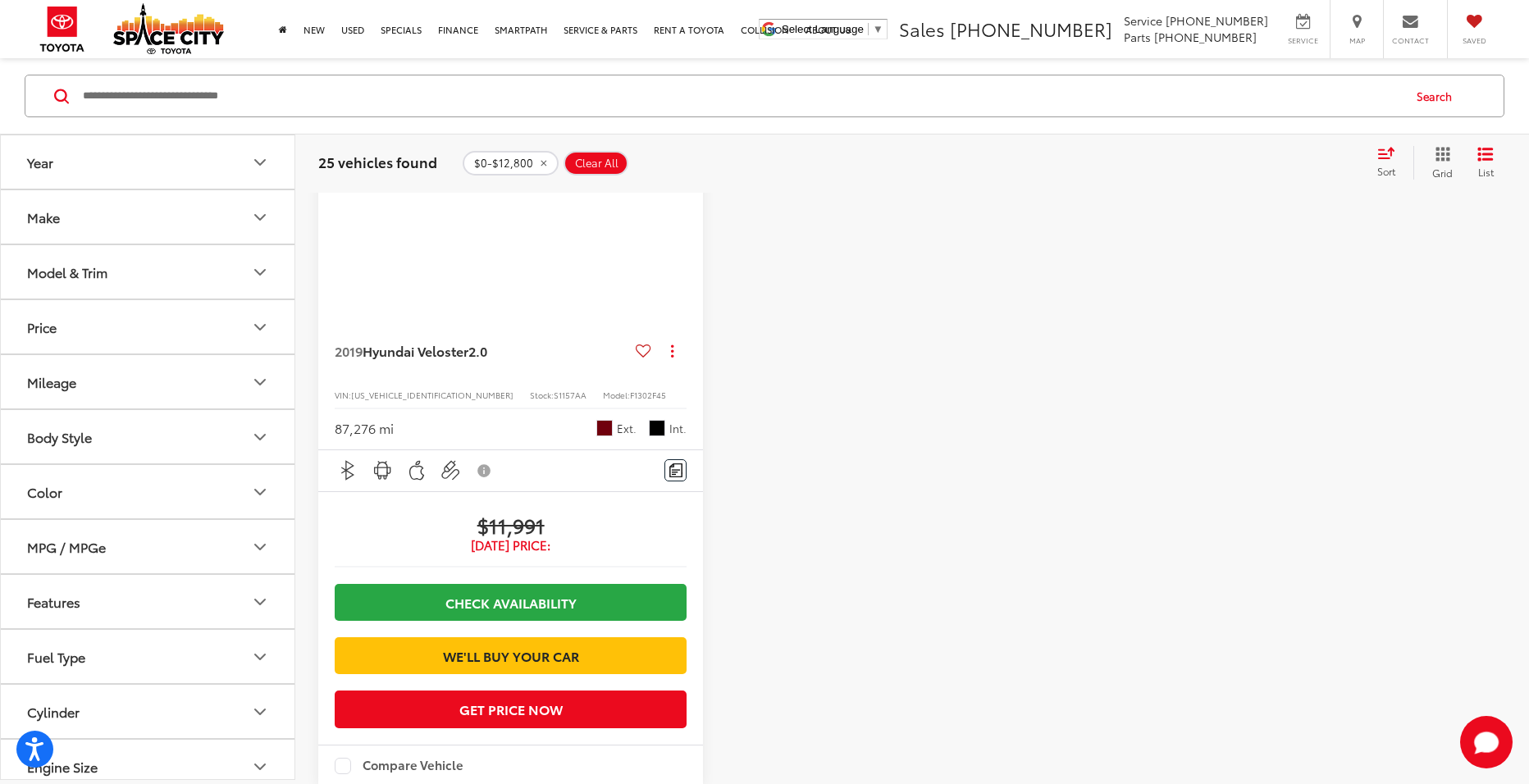
scroll to position [153, 0]
